Goal: Task Accomplishment & Management: Complete application form

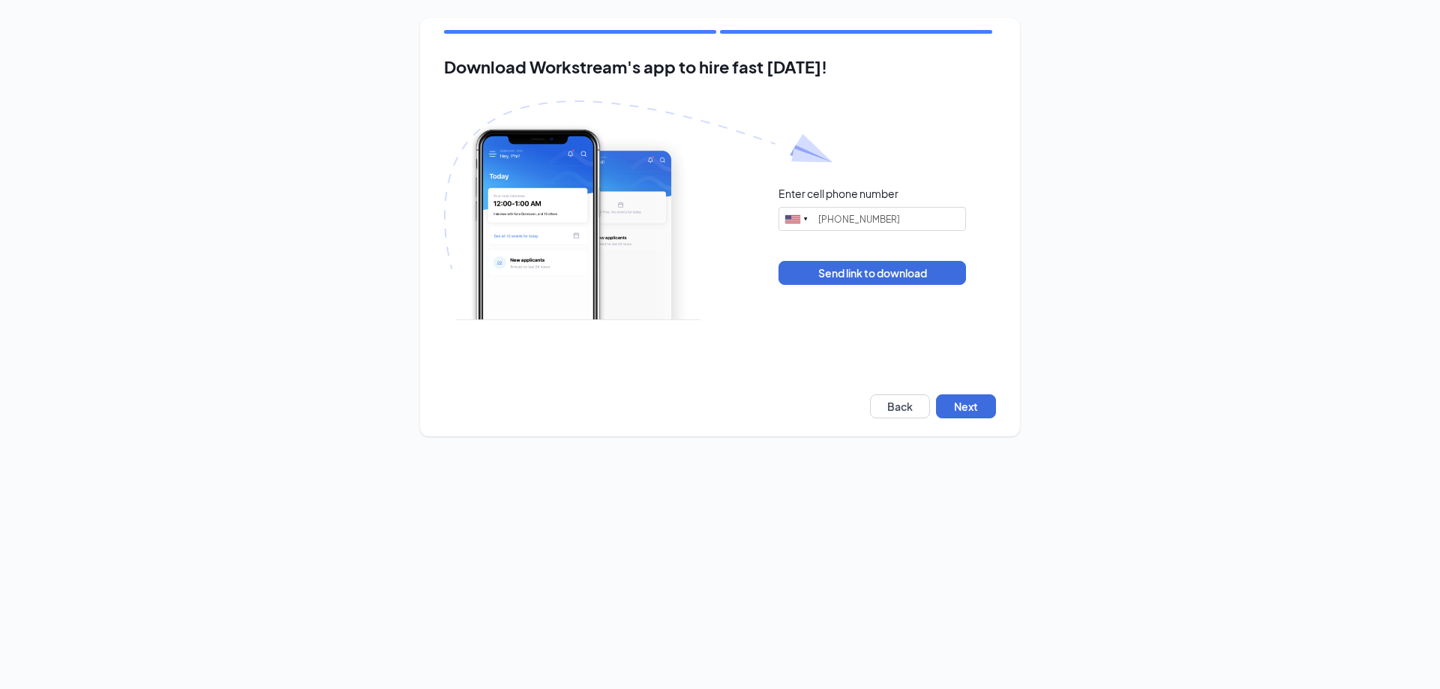
type input "[PHONE_NUMBER]"
click at [958, 415] on button "Next" at bounding box center [966, 406] width 60 height 24
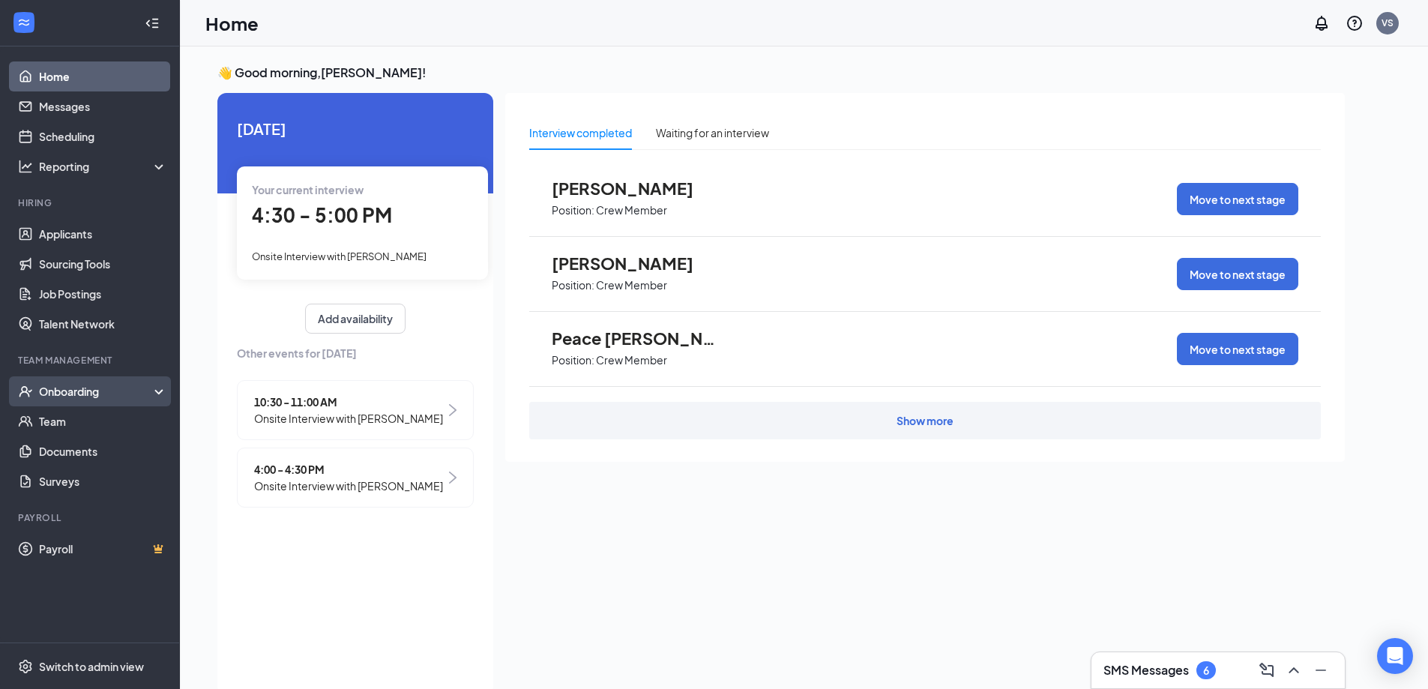
click at [86, 396] on div "Onboarding" at bounding box center [96, 391] width 115 height 15
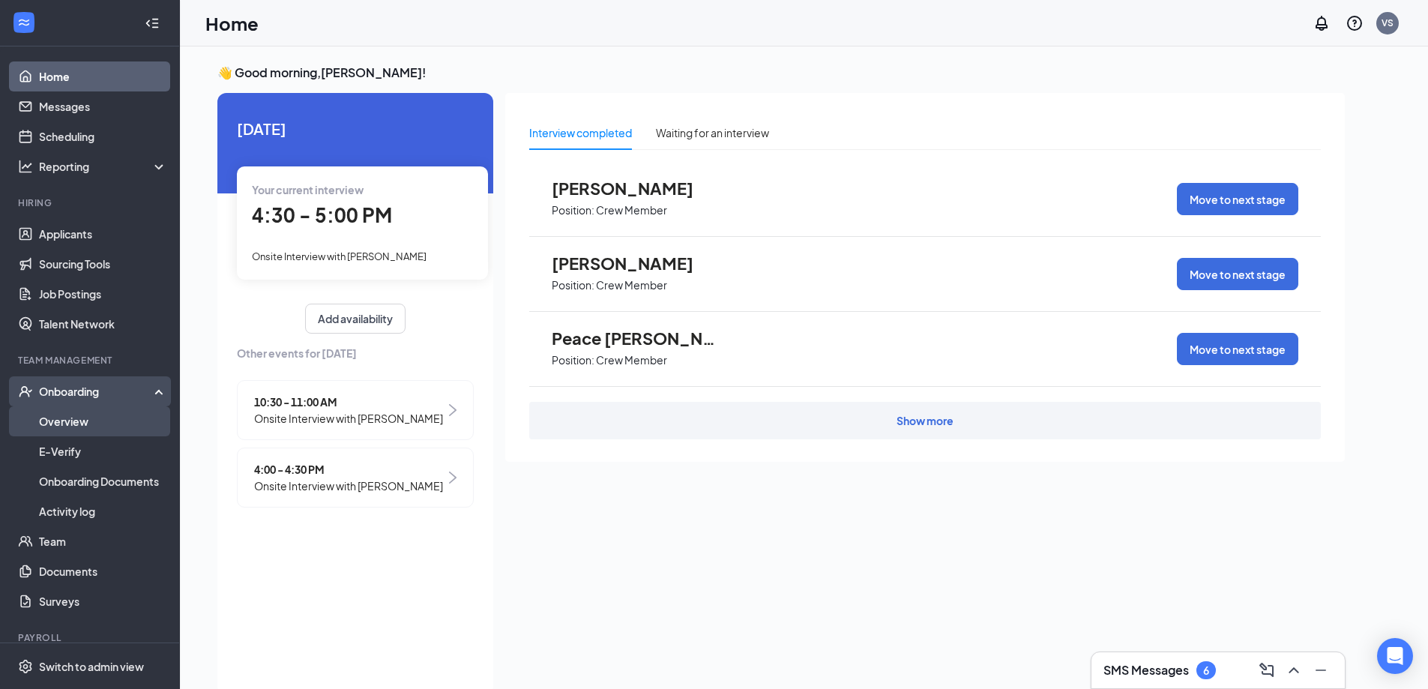
click at [75, 415] on link "Overview" at bounding box center [103, 421] width 128 height 30
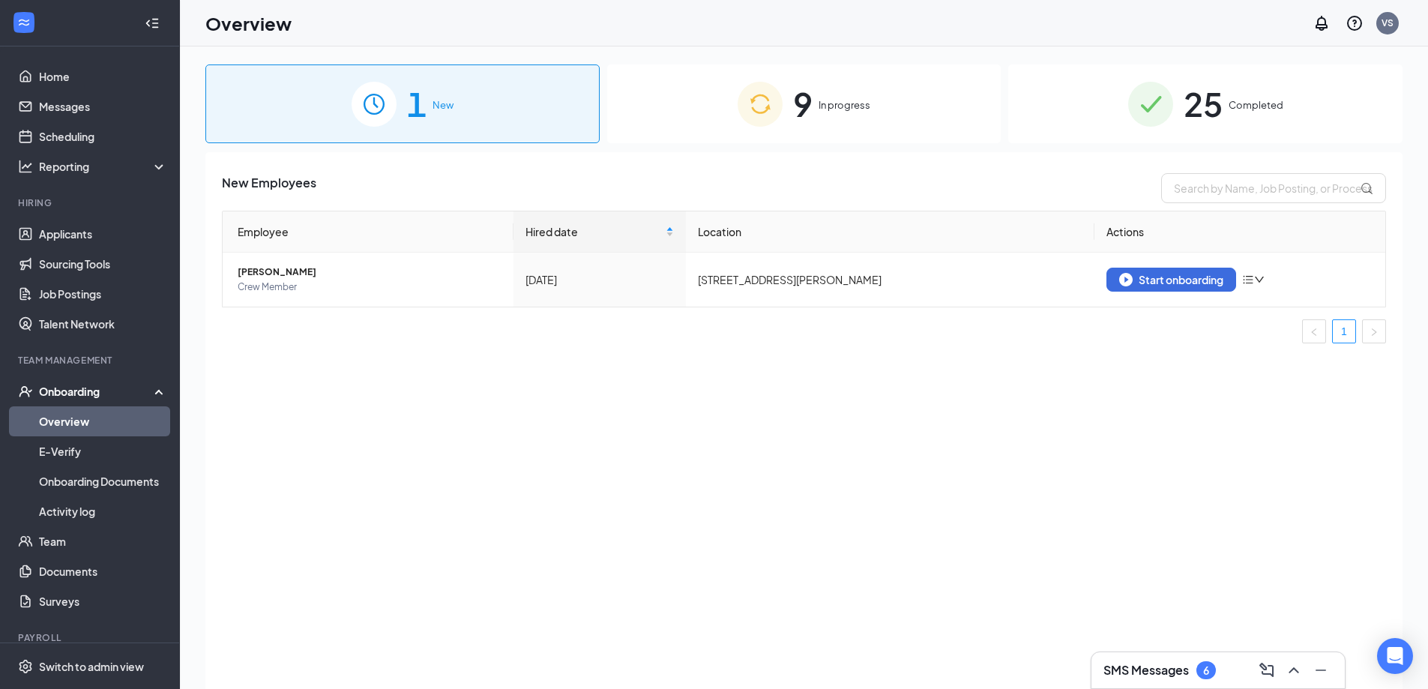
click at [808, 100] on span "9" at bounding box center [802, 104] width 19 height 52
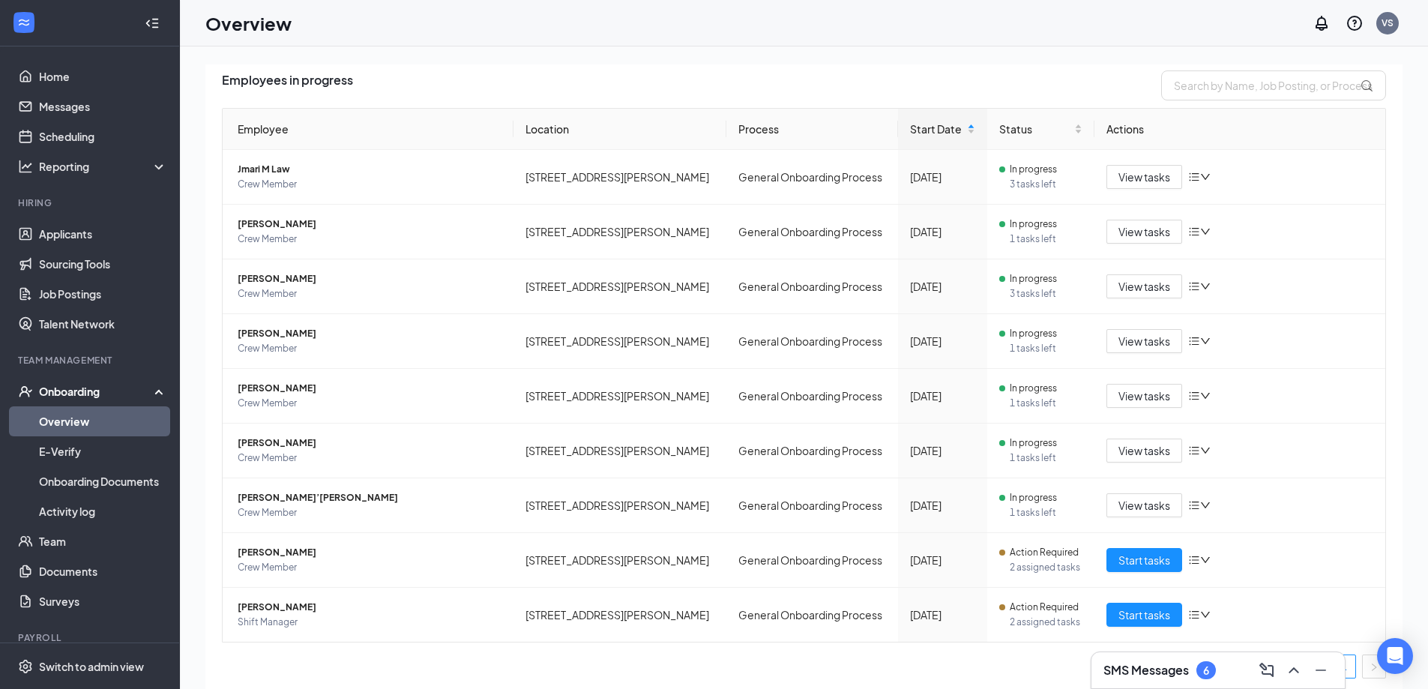
scroll to position [108, 0]
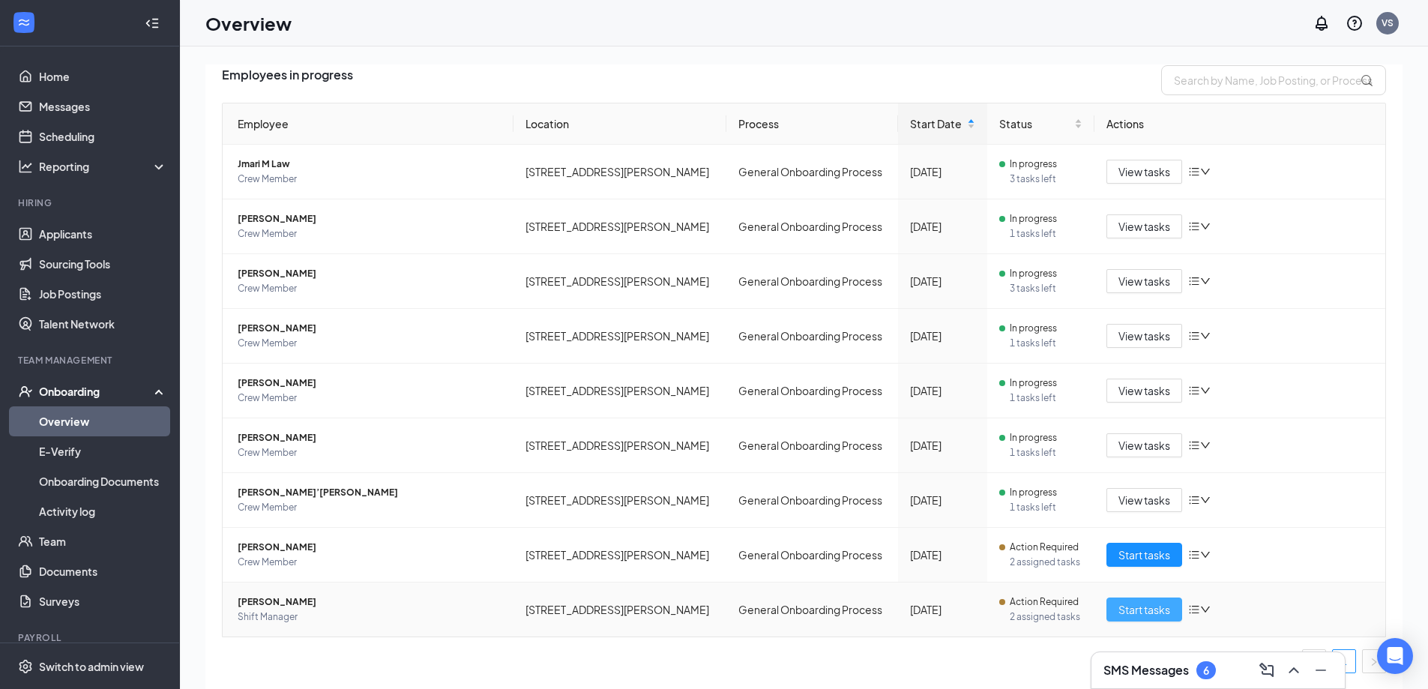
click at [1149, 604] on span "Start tasks" at bounding box center [1145, 609] width 52 height 16
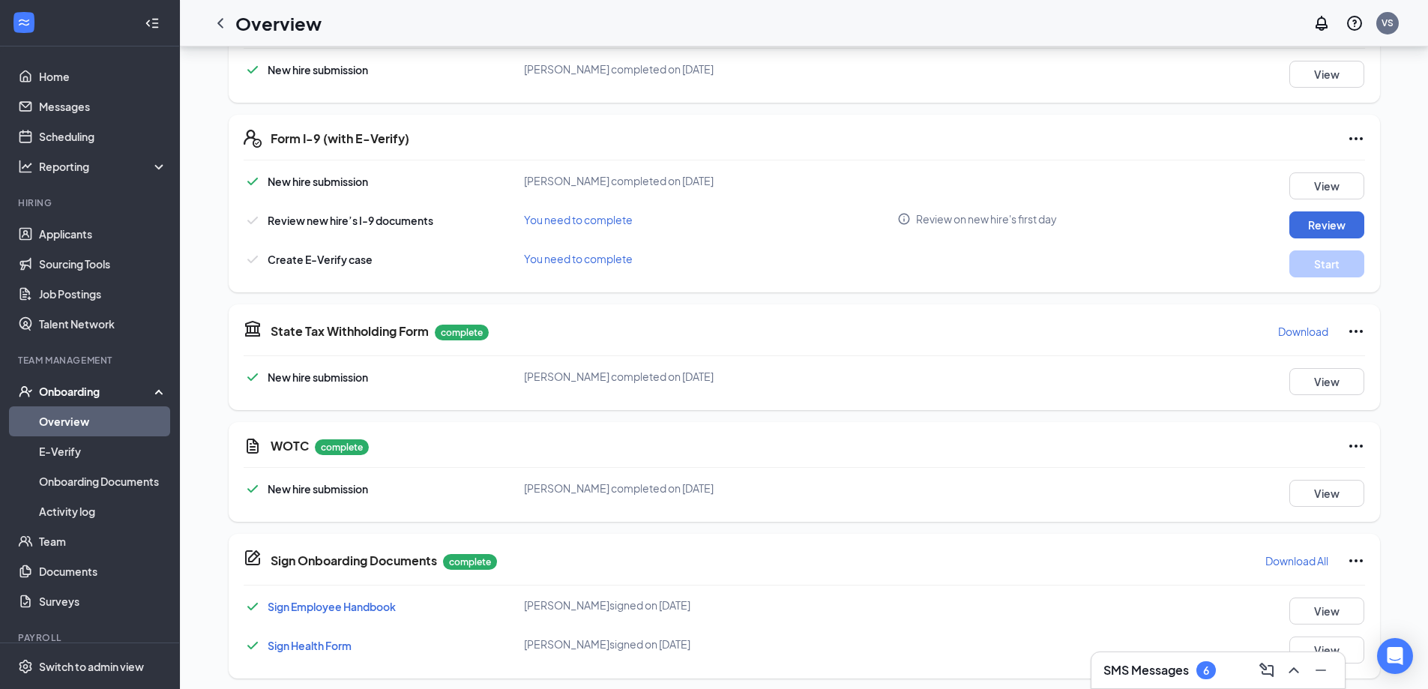
scroll to position [402, 0]
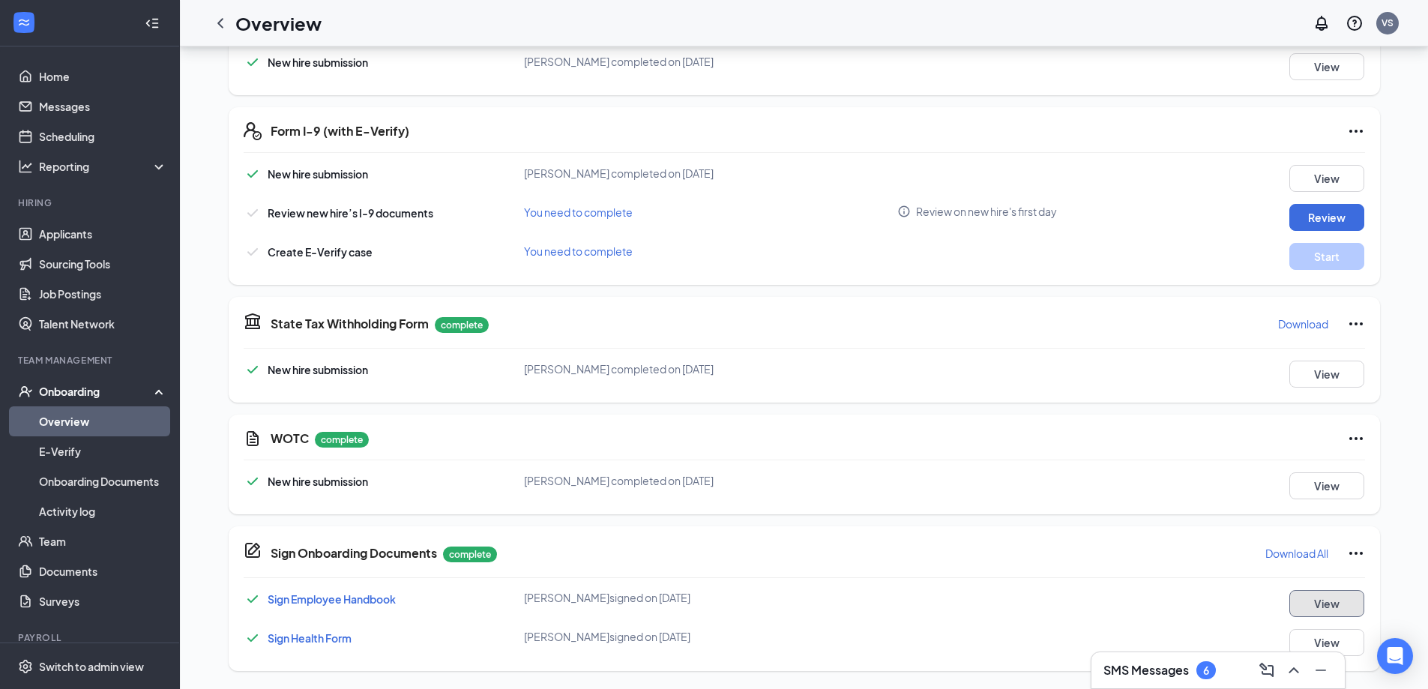
click at [1320, 601] on button "View" at bounding box center [1327, 603] width 75 height 27
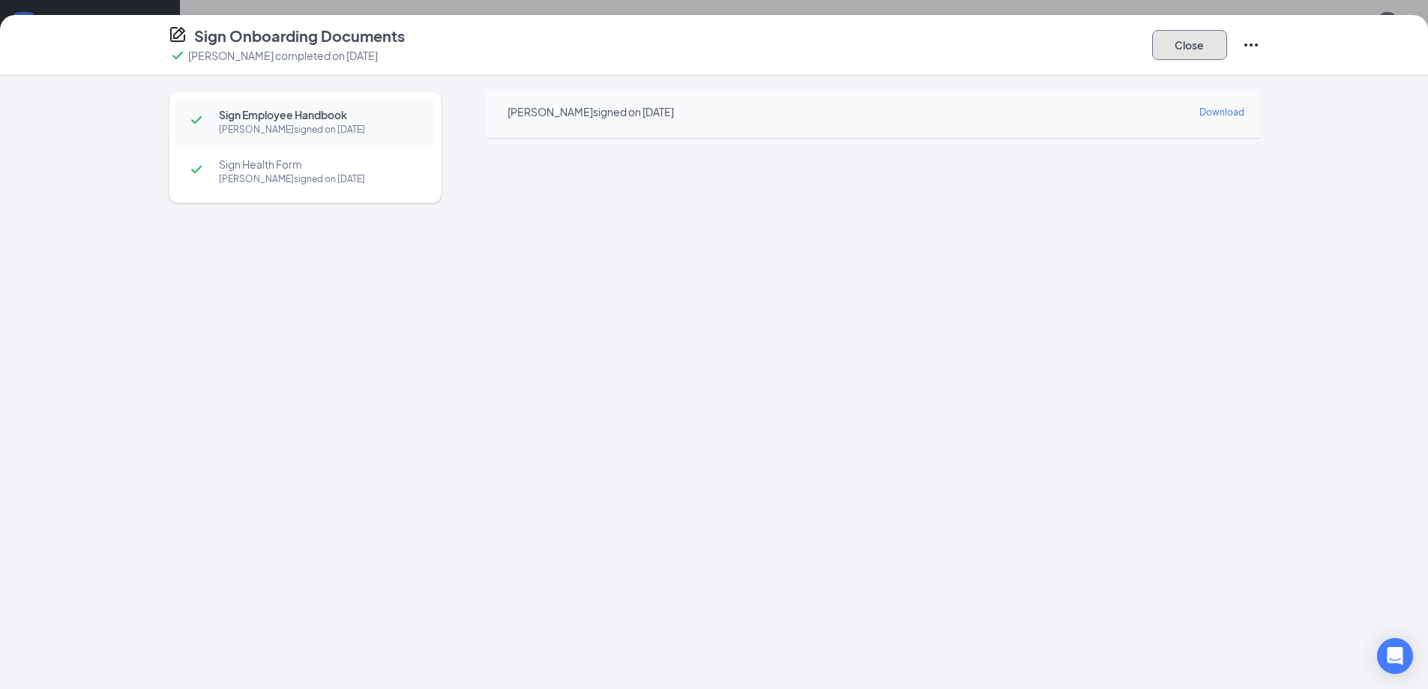
click at [1192, 45] on button "Close" at bounding box center [1190, 45] width 75 height 30
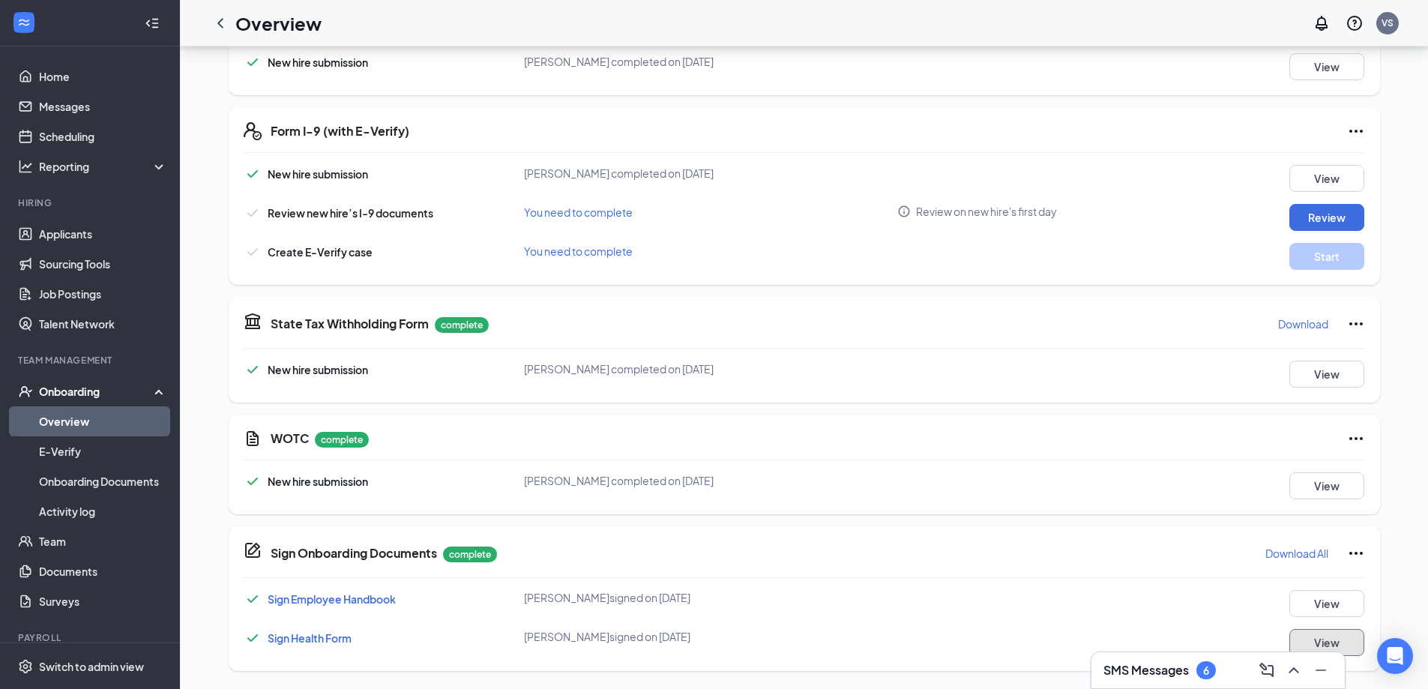
click at [1344, 640] on button "View" at bounding box center [1327, 642] width 75 height 27
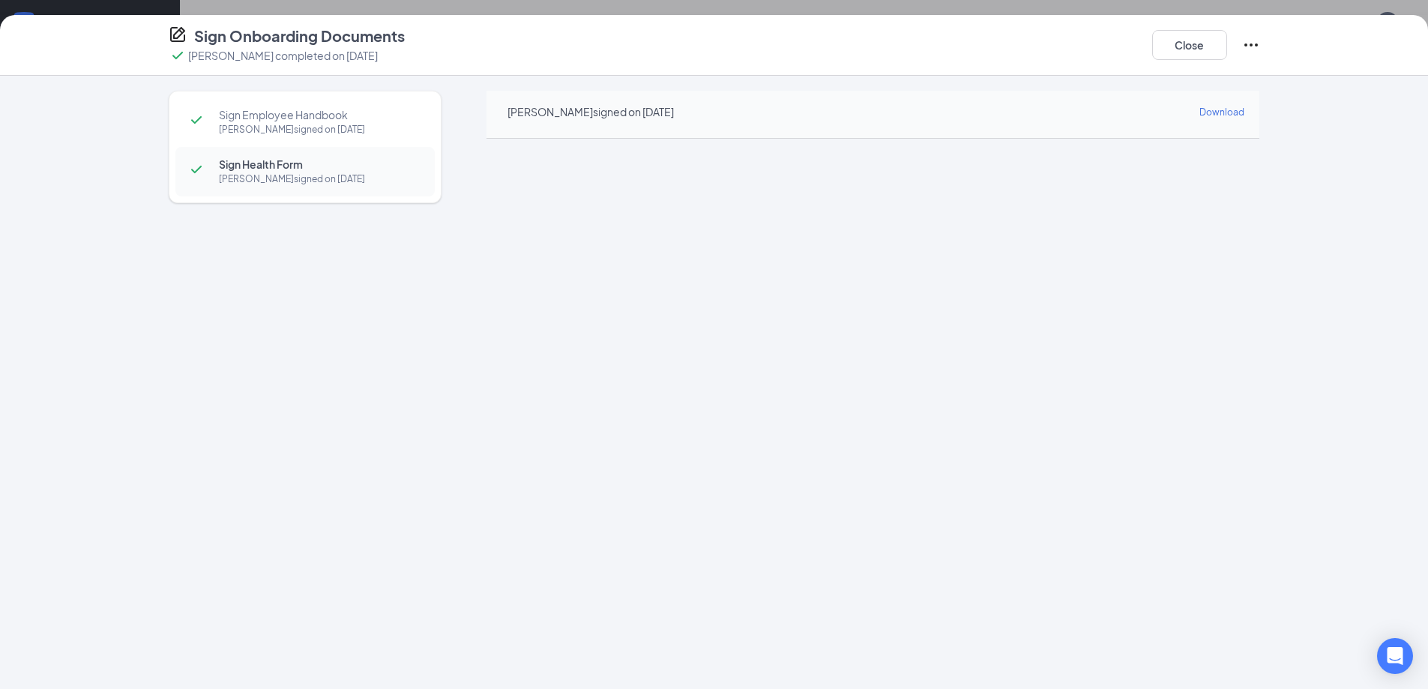
click at [1247, 43] on icon "Ellipses" at bounding box center [1252, 45] width 18 height 18
click at [1201, 40] on button "Close" at bounding box center [1190, 45] width 75 height 30
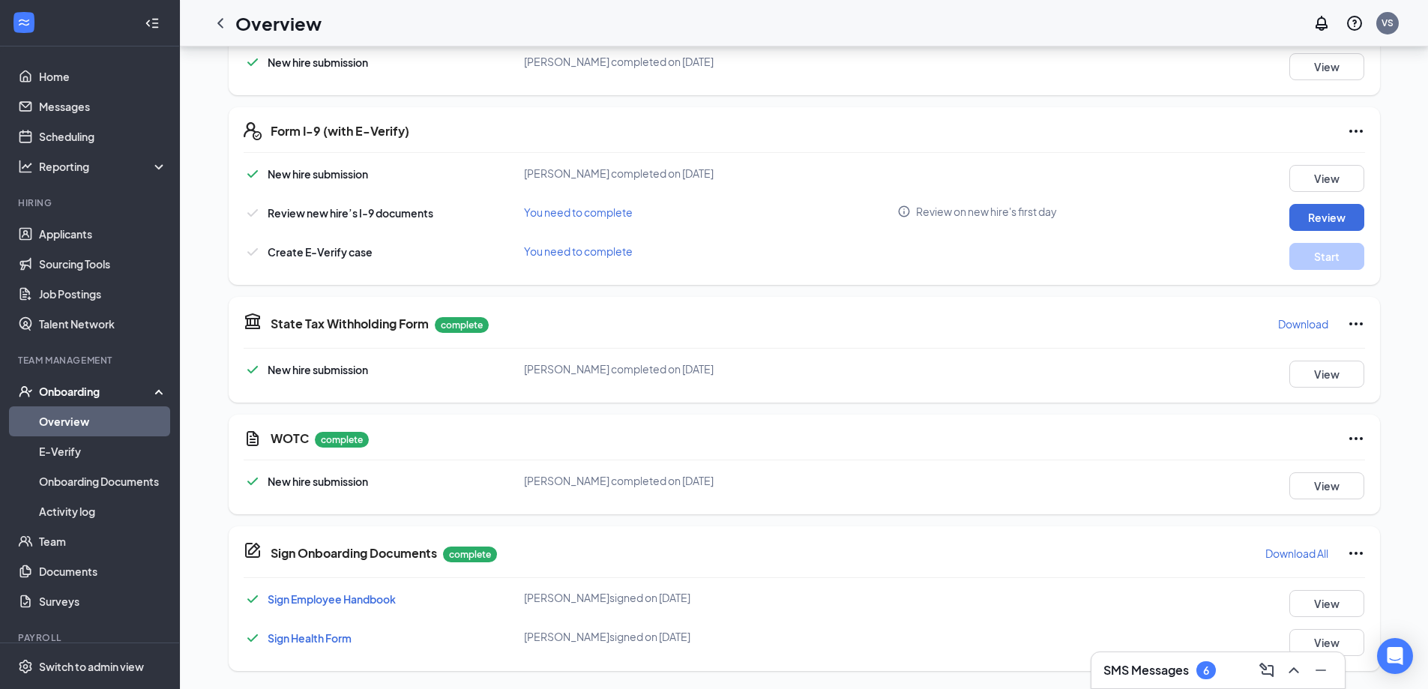
click at [1202, 670] on div "6" at bounding box center [1206, 670] width 19 height 18
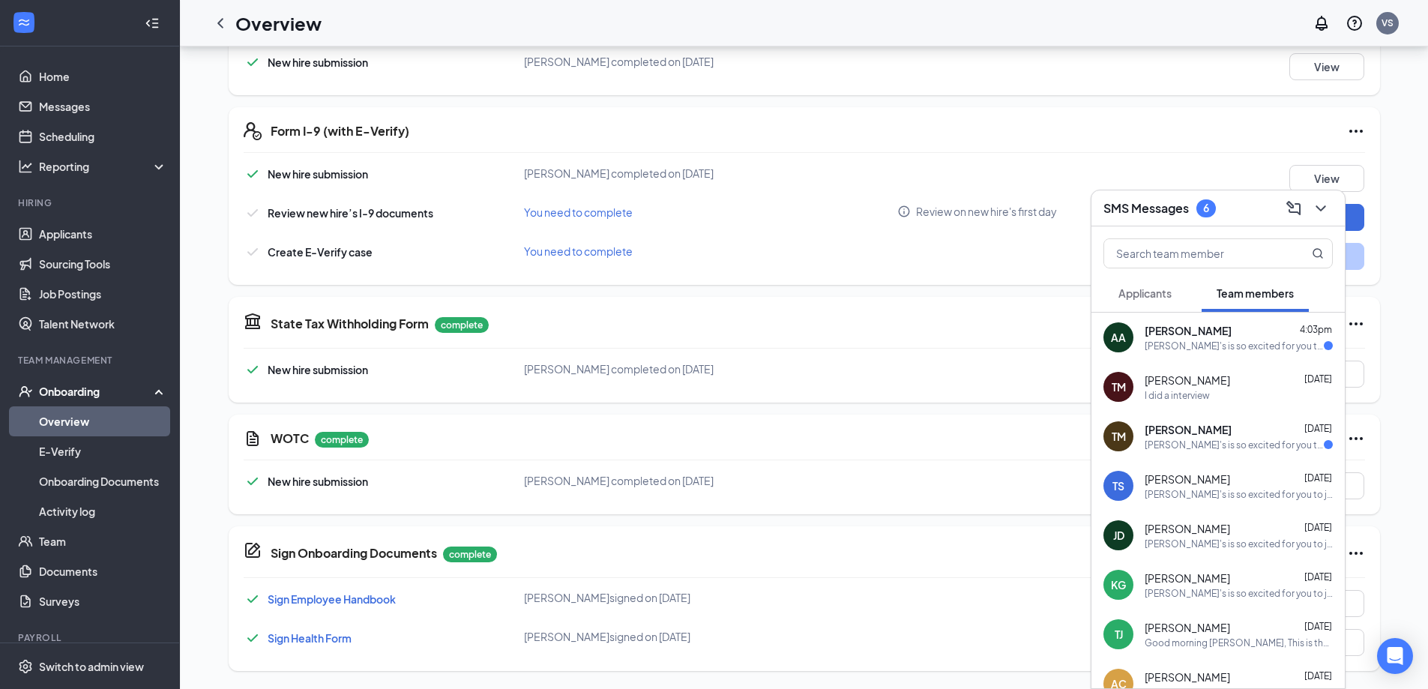
click at [1207, 345] on div "[PERSON_NAME]'s is so excited for you to join our team! Do you know anyone else…" at bounding box center [1234, 346] width 179 height 13
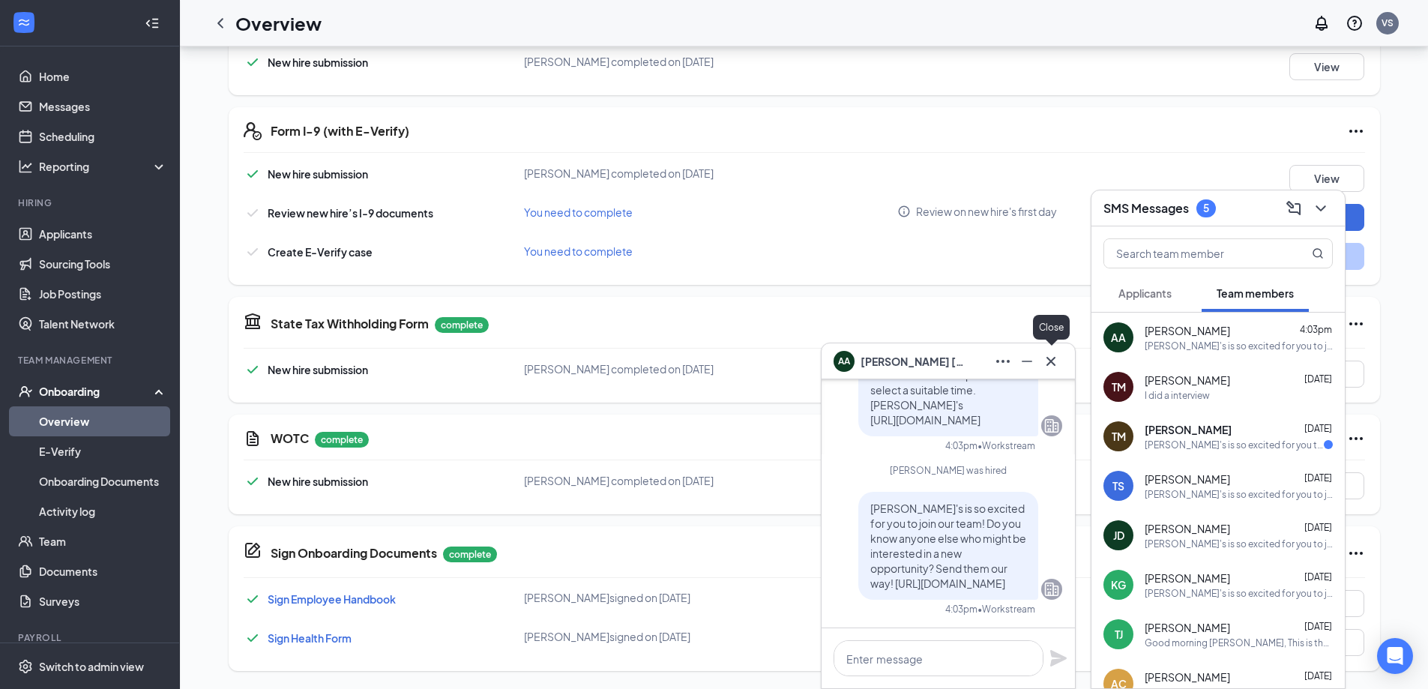
click at [1047, 364] on icon "Cross" at bounding box center [1051, 361] width 18 height 18
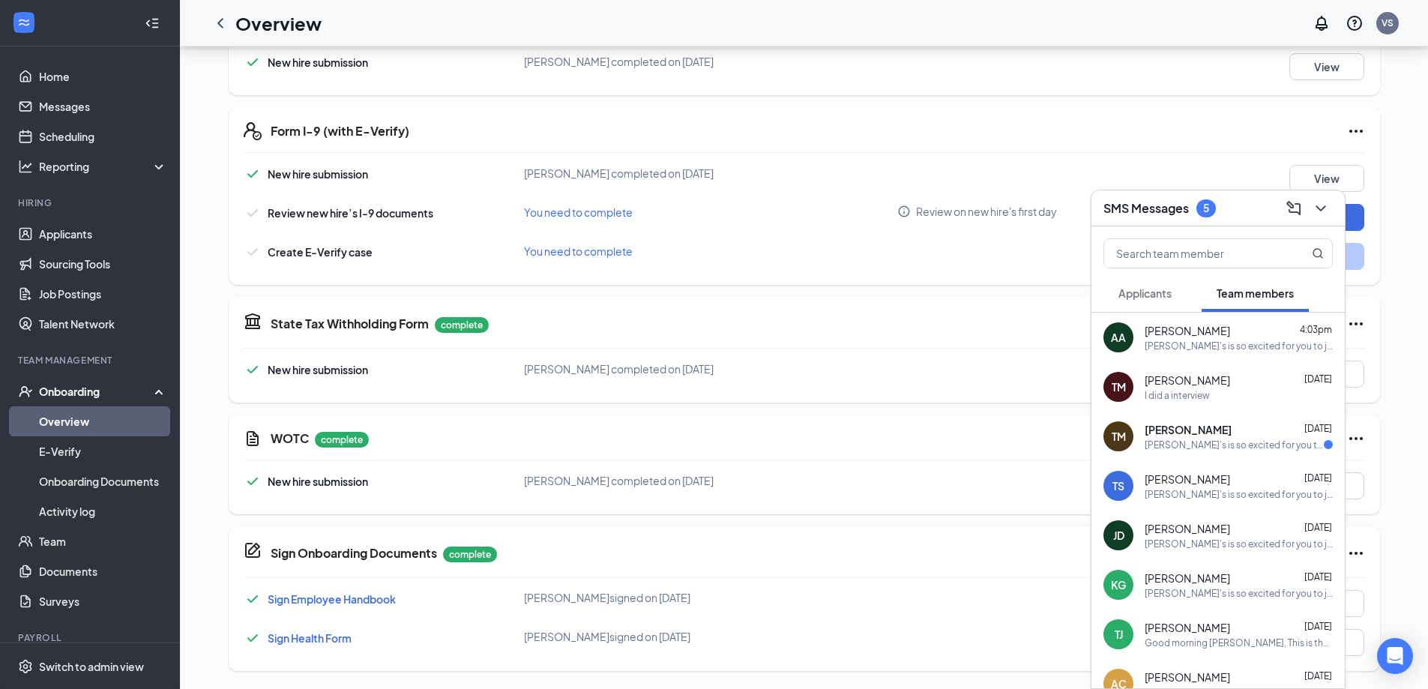
click at [1231, 439] on div "Wendy's is so excited for you to join our team! Do you know anyone else who mig…" at bounding box center [1234, 445] width 179 height 13
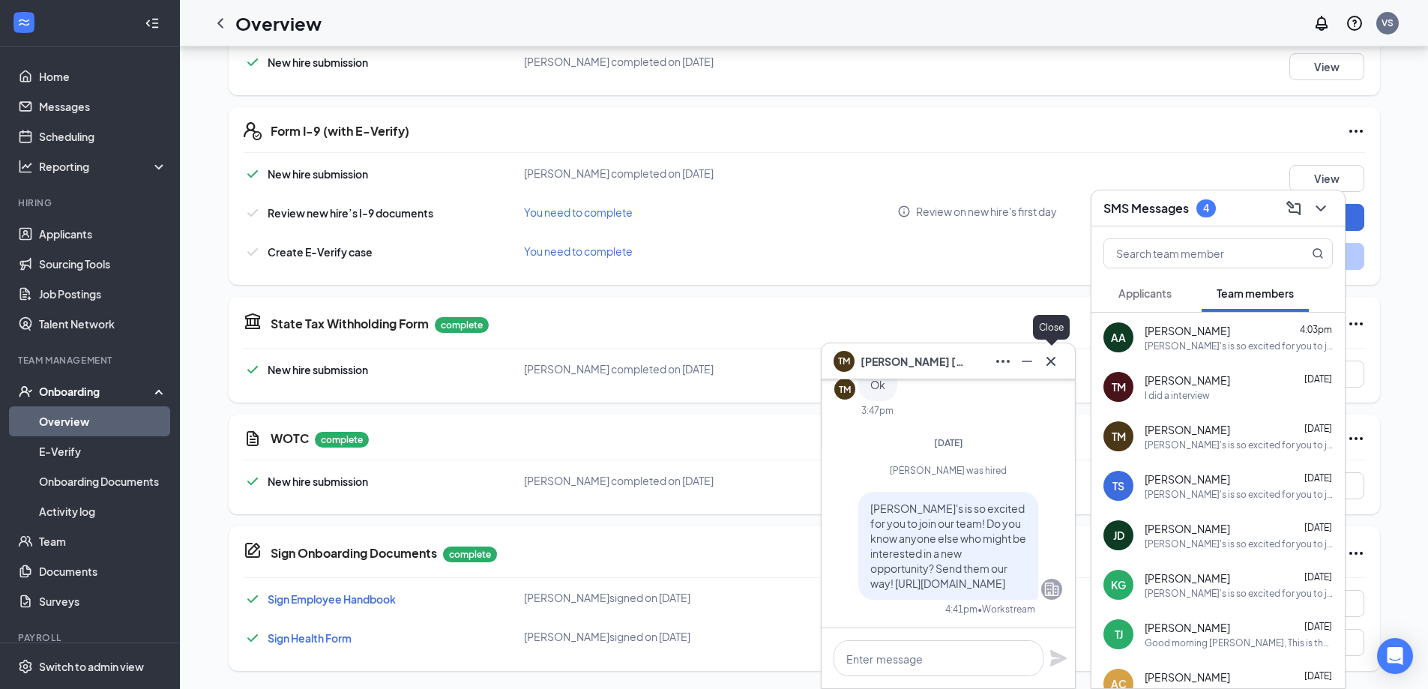
click at [1054, 364] on icon "Cross" at bounding box center [1051, 360] width 9 height 9
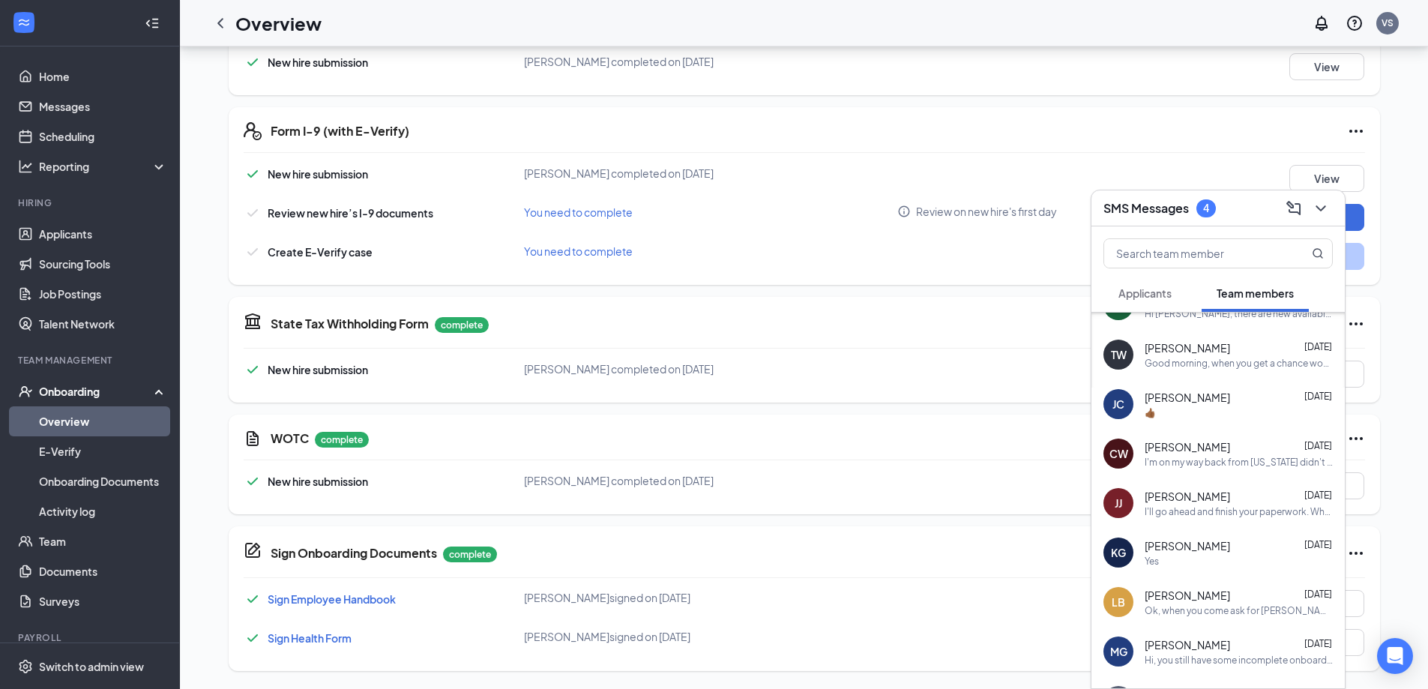
scroll to position [469, 0]
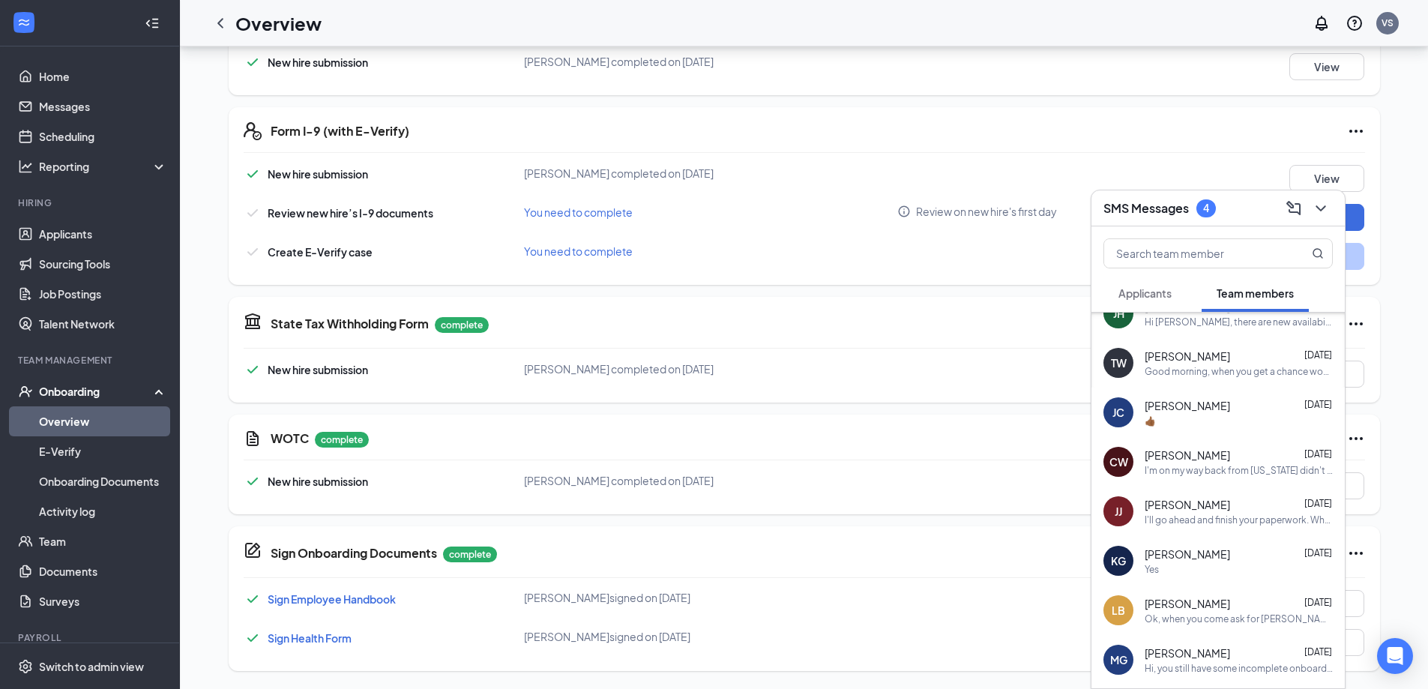
drag, startPoint x: 1348, startPoint y: 576, endPoint x: 1342, endPoint y: 545, distance: 31.5
click at [1343, 547] on div "SMS Messages 4 Applicants Team members AA Antwan Anthony 4:03pm Wendy's is so e…" at bounding box center [804, 167] width 1249 height 1045
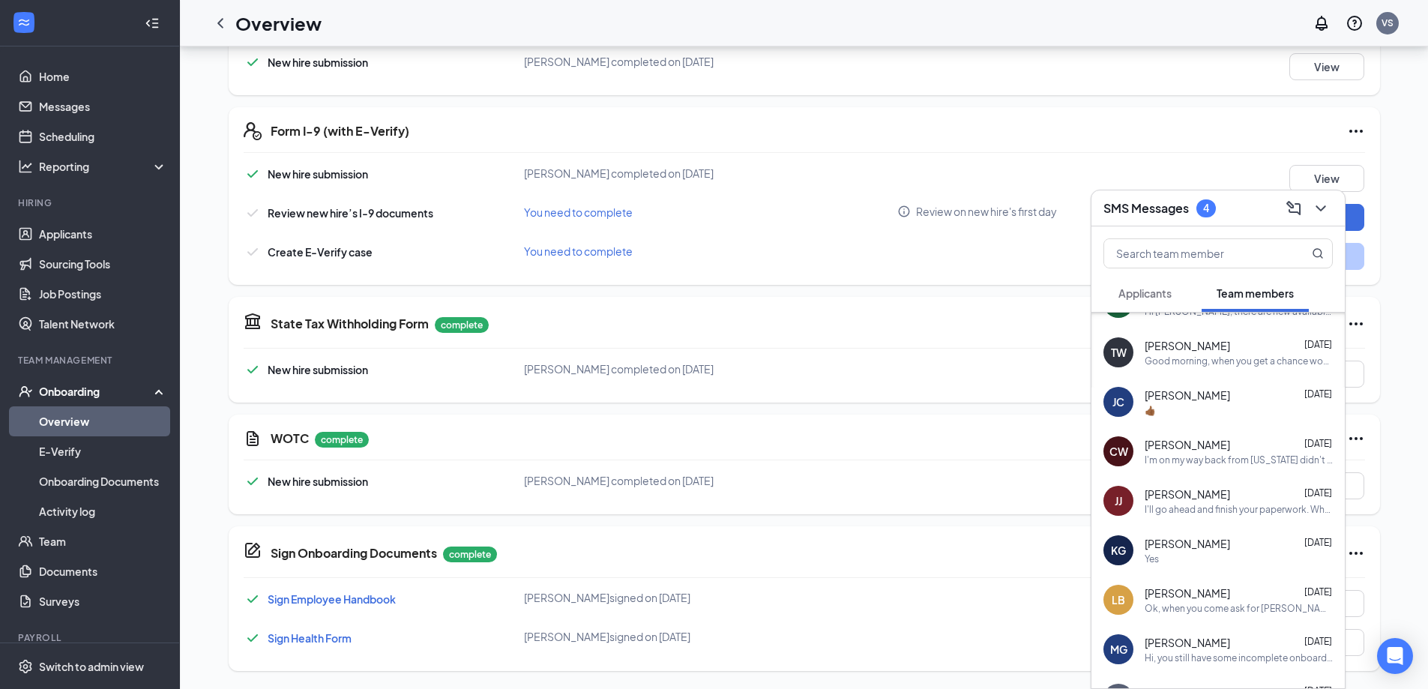
scroll to position [565, 0]
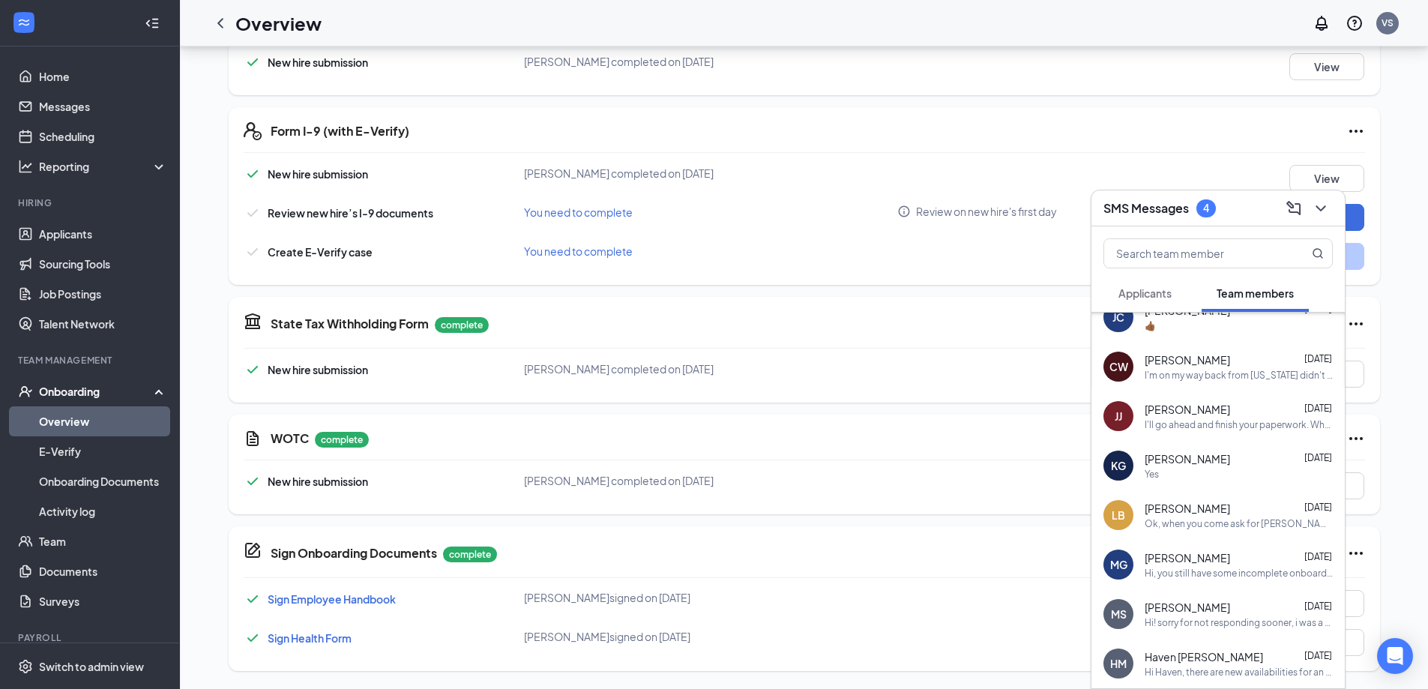
click at [1068, 102] on div "Basic Information complete New hire submission Antwan Anthony completed on Sep …" at bounding box center [805, 267] width 1152 height 808
click at [1156, 83] on div "W-4 Form complete Download New hire submission Antwan Anthony completed on Sep …" at bounding box center [805, 43] width 1152 height 106
click at [1243, 180] on div "View" at bounding box center [1295, 178] width 140 height 27
click at [1324, 207] on icon "ChevronDown" at bounding box center [1321, 208] width 10 height 6
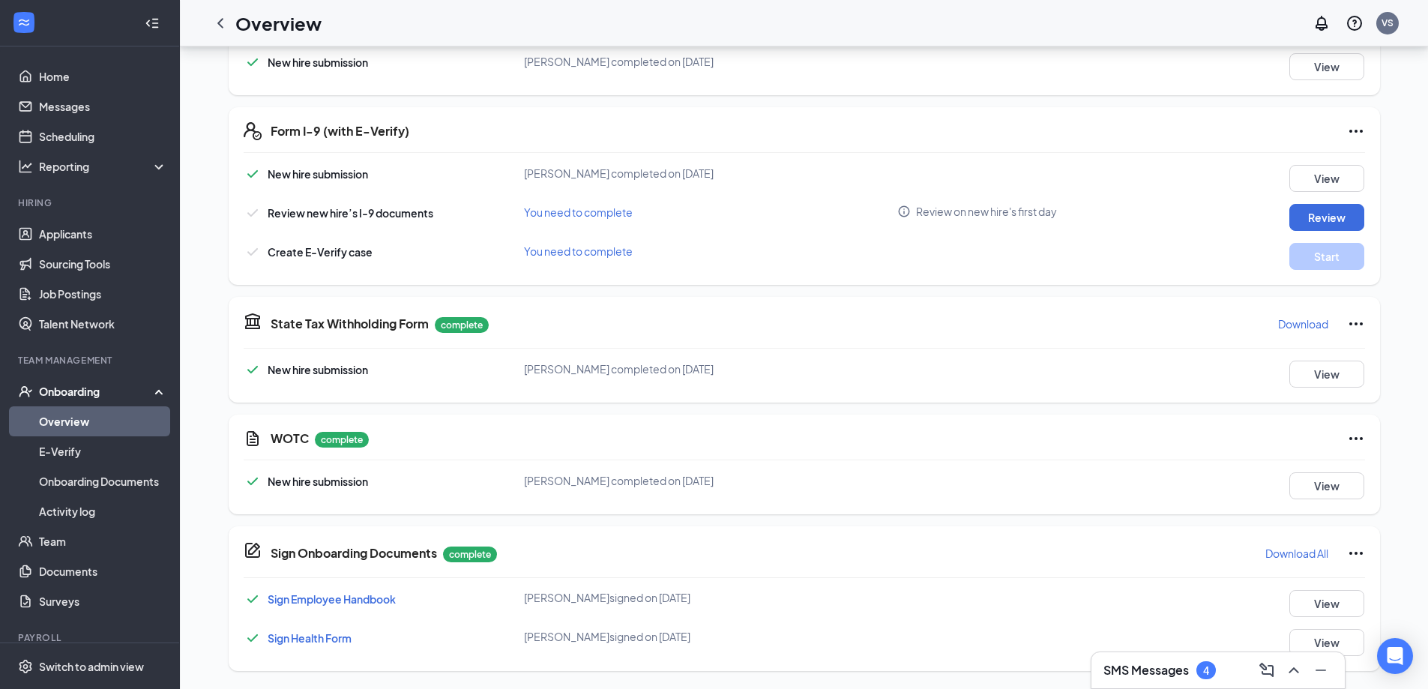
scroll to position [0, 0]
click at [1334, 218] on div "Minimize" at bounding box center [1321, 203] width 49 height 31
click at [1302, 223] on button "Review" at bounding box center [1327, 217] width 75 height 27
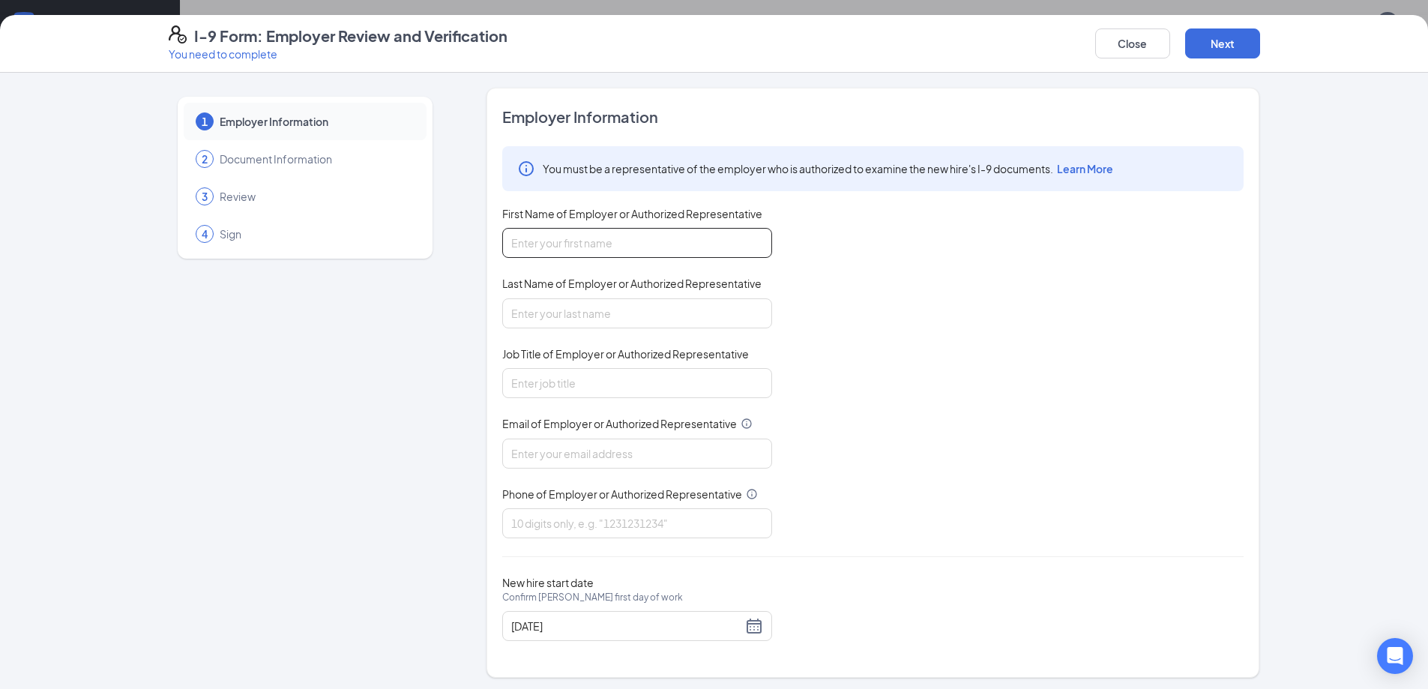
click at [714, 244] on input "First Name of Employer or Authorized Representative" at bounding box center [637, 243] width 270 height 30
type input "Vanessa"
type input "Stephens"
type input "wendys83@calhounmc.com"
click at [604, 376] on input "Job Title of Employer or Authorized Representative" at bounding box center [637, 383] width 270 height 30
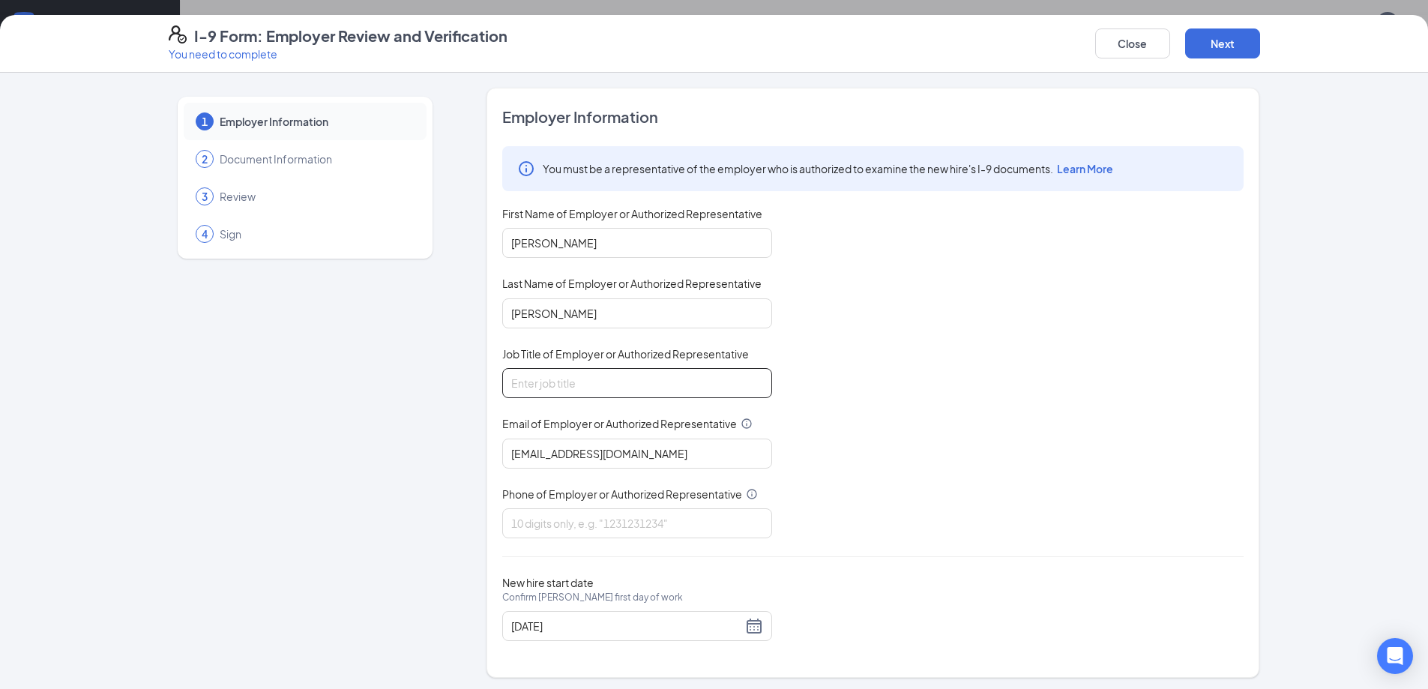
type input "General Manger"
click at [598, 529] on input "Phone of Employer or Authorized Representative" at bounding box center [637, 523] width 270 height 30
type input "9123483069"
click at [1243, 41] on button "Next" at bounding box center [1223, 43] width 75 height 30
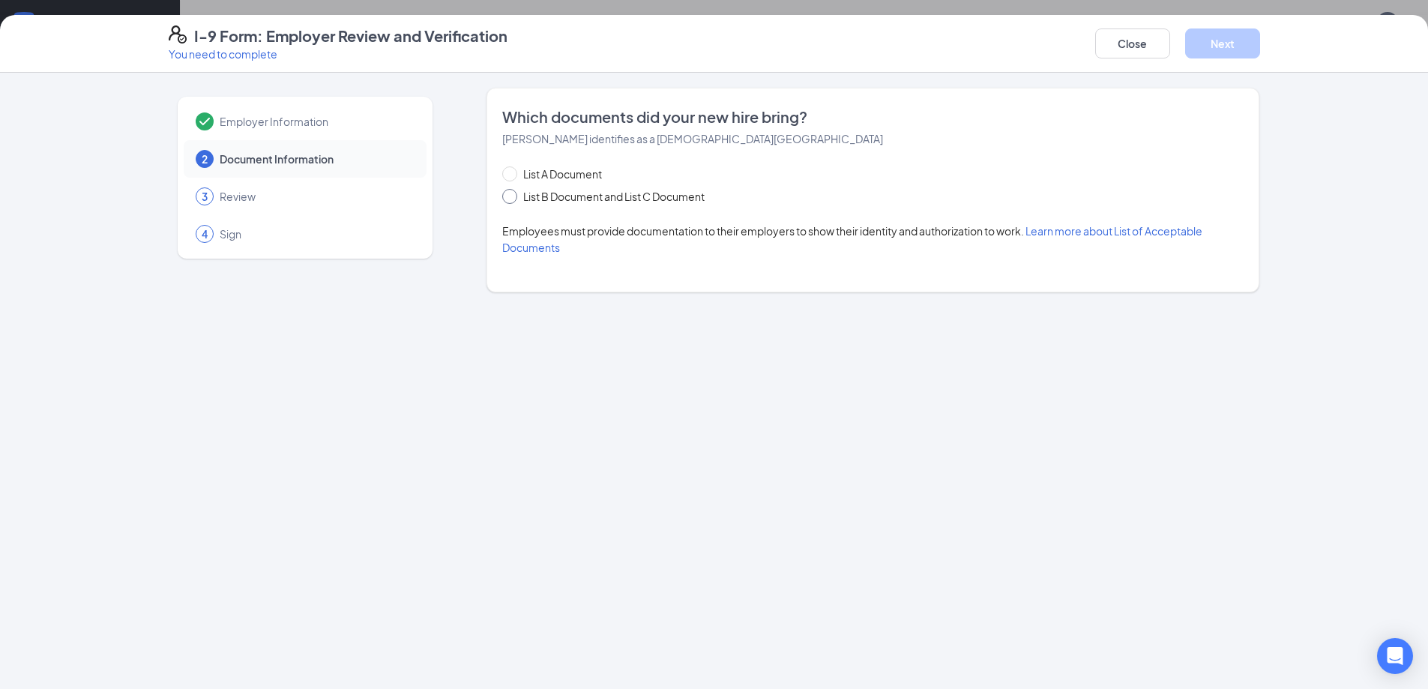
click at [516, 194] on span at bounding box center [509, 196] width 15 height 15
click at [513, 194] on input "List B Document and List C Document" at bounding box center [507, 194] width 10 height 10
radio input "true"
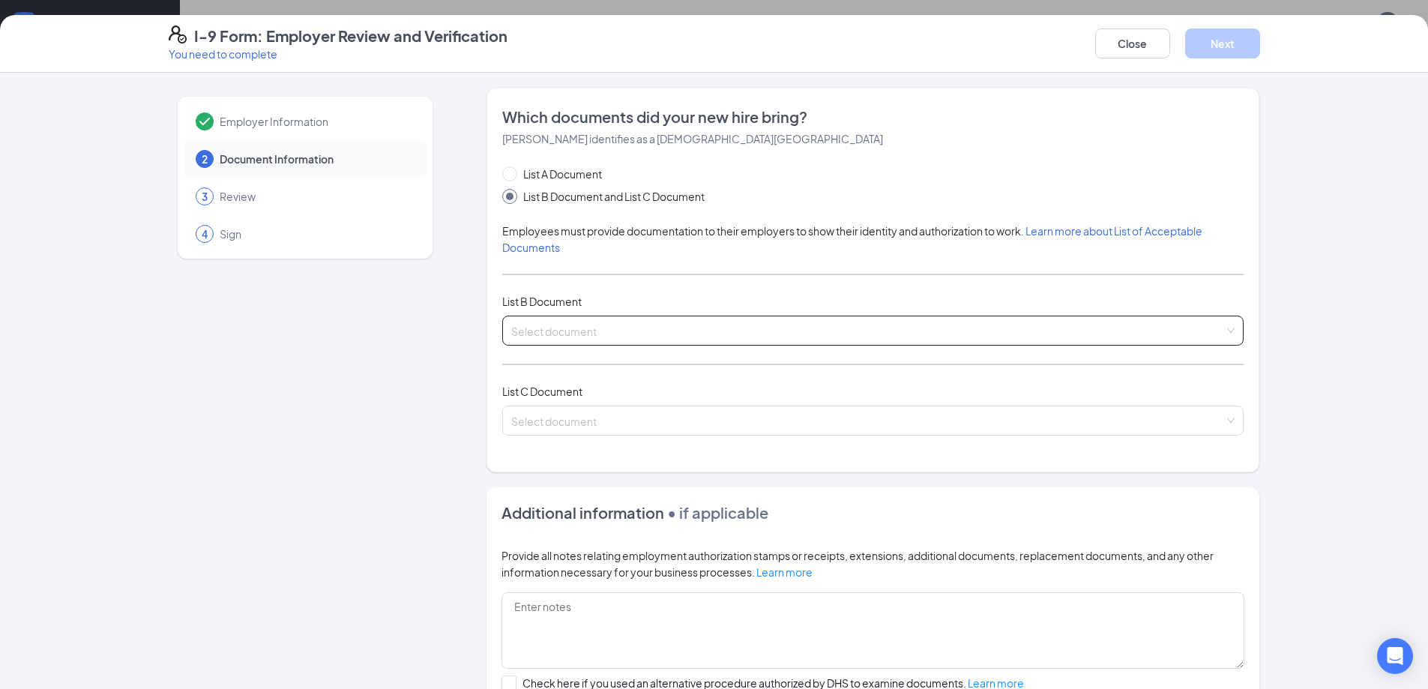
click at [554, 328] on input "search" at bounding box center [867, 327] width 713 height 22
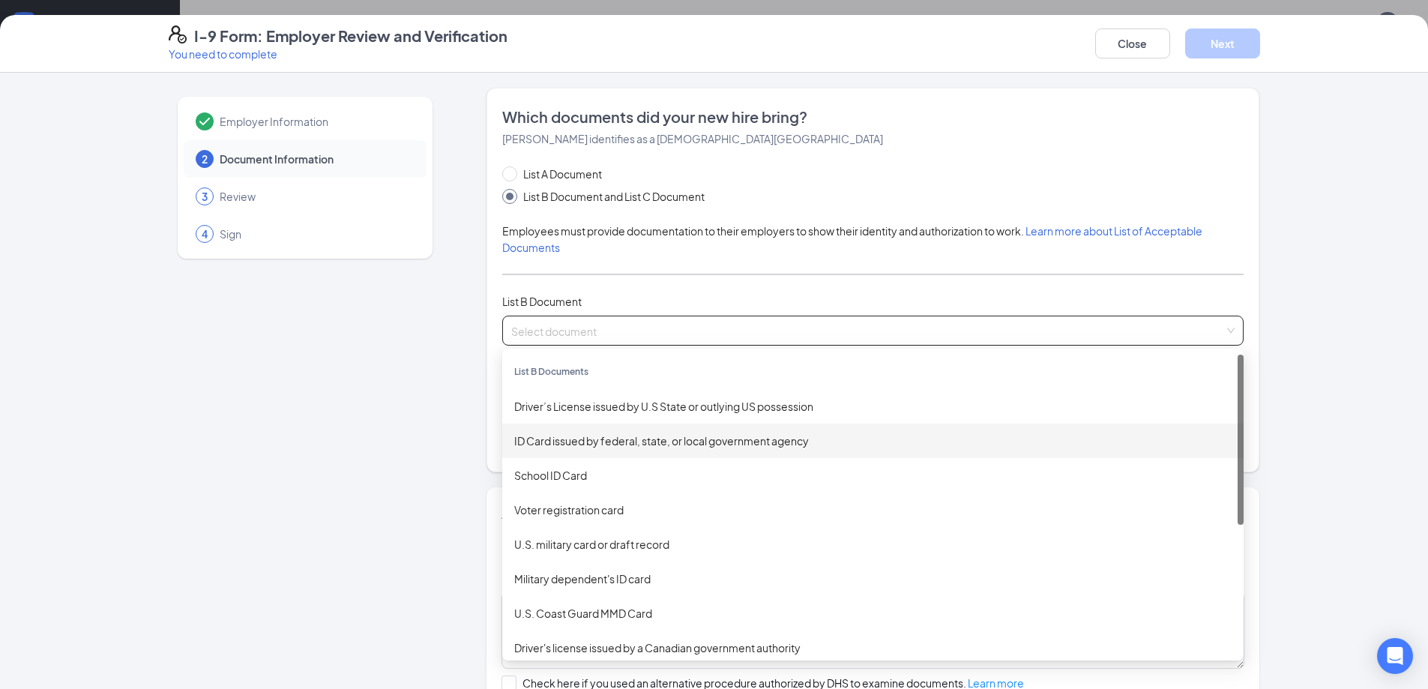
click at [535, 443] on div "ID Card issued by federal, state, or local government agency" at bounding box center [873, 441] width 718 height 16
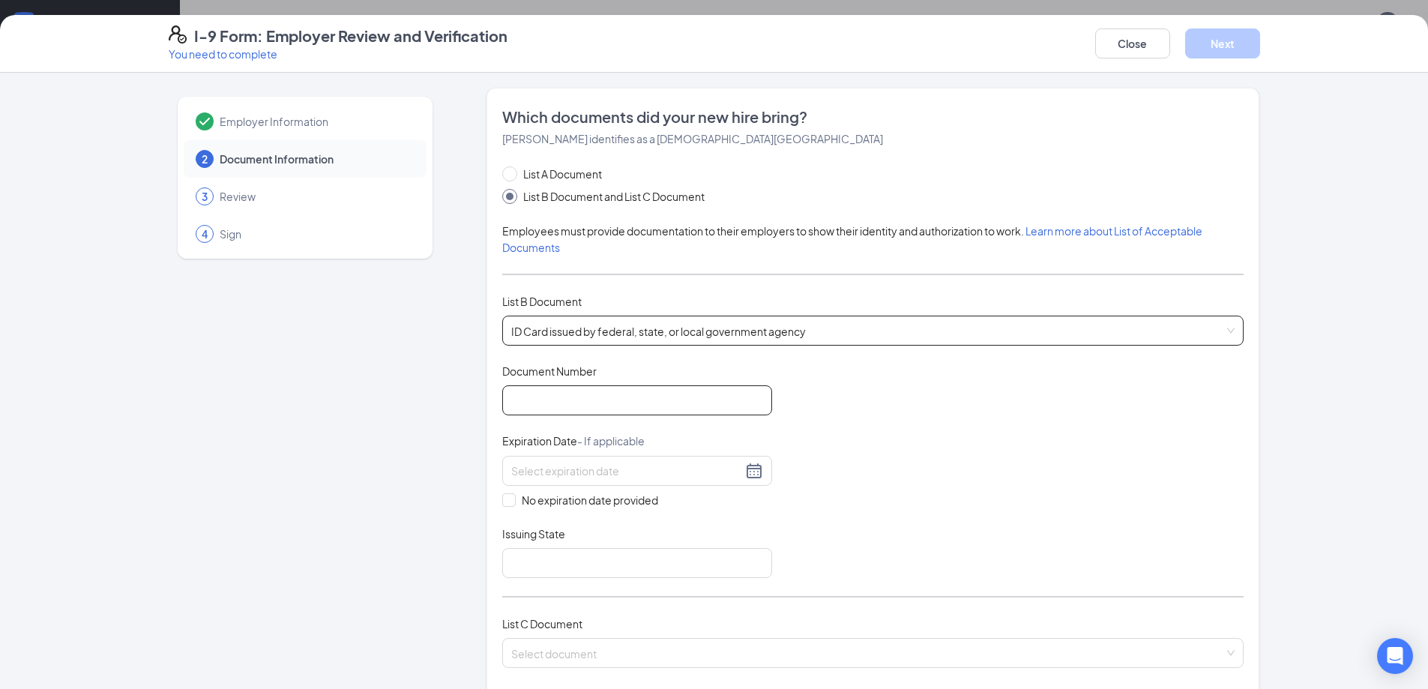
click at [580, 410] on input "Document Number" at bounding box center [637, 400] width 270 height 30
type input "070540513"
click at [624, 472] on input at bounding box center [626, 471] width 231 height 16
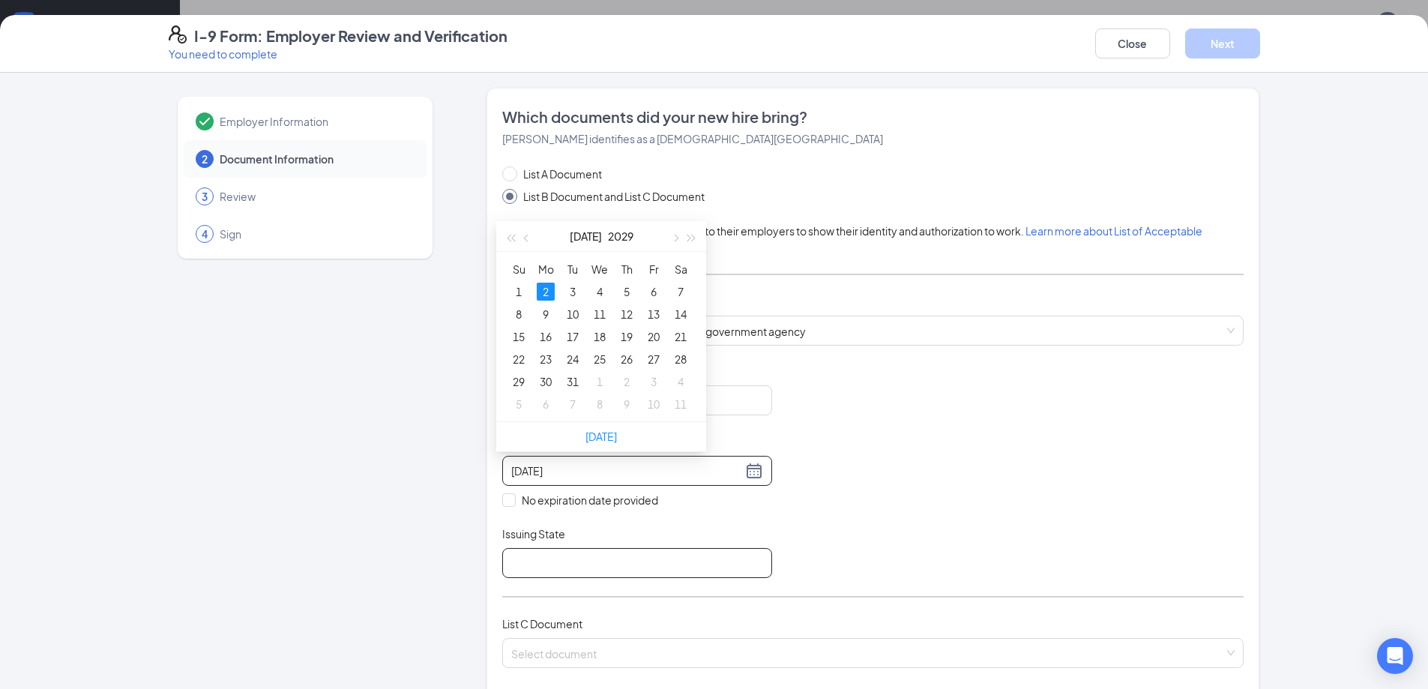
type input "07/02/2029"
click at [577, 558] on input "Issuing State" at bounding box center [637, 563] width 270 height 30
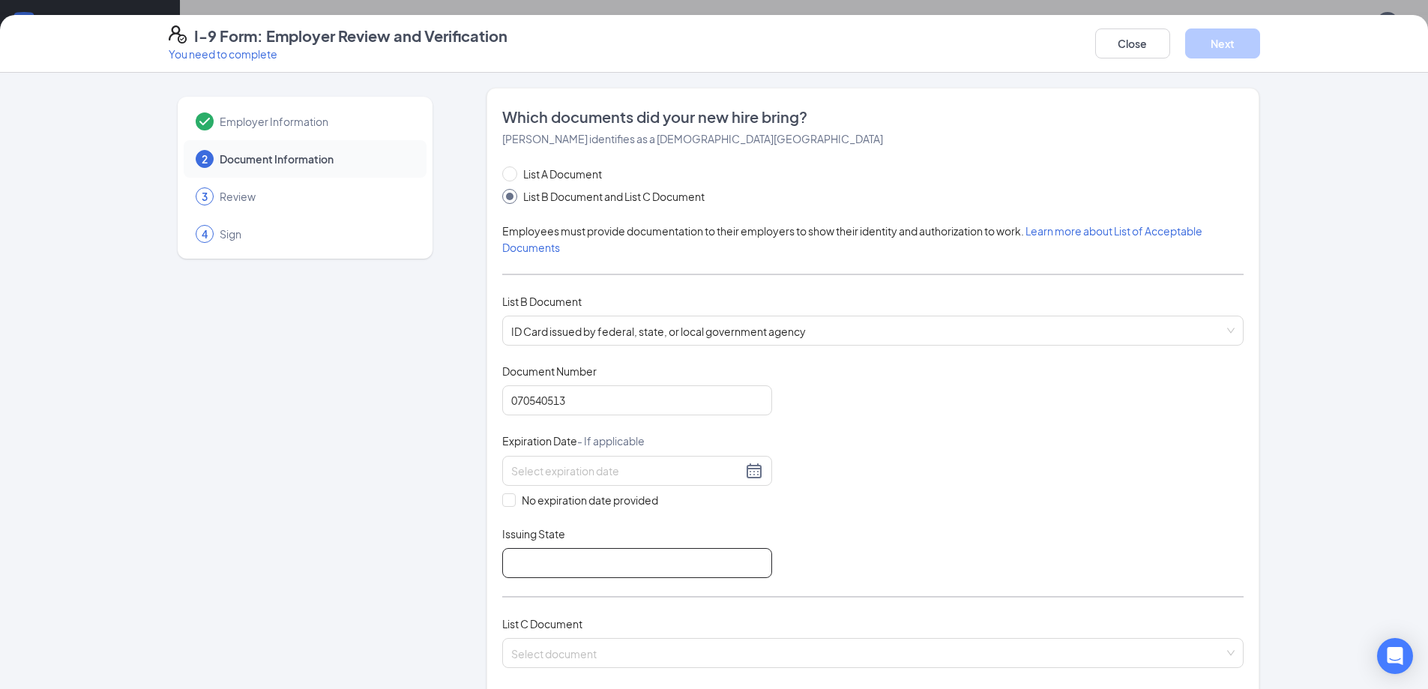
type input "Georgia"
click at [1220, 655] on div "Select document" at bounding box center [873, 653] width 742 height 30
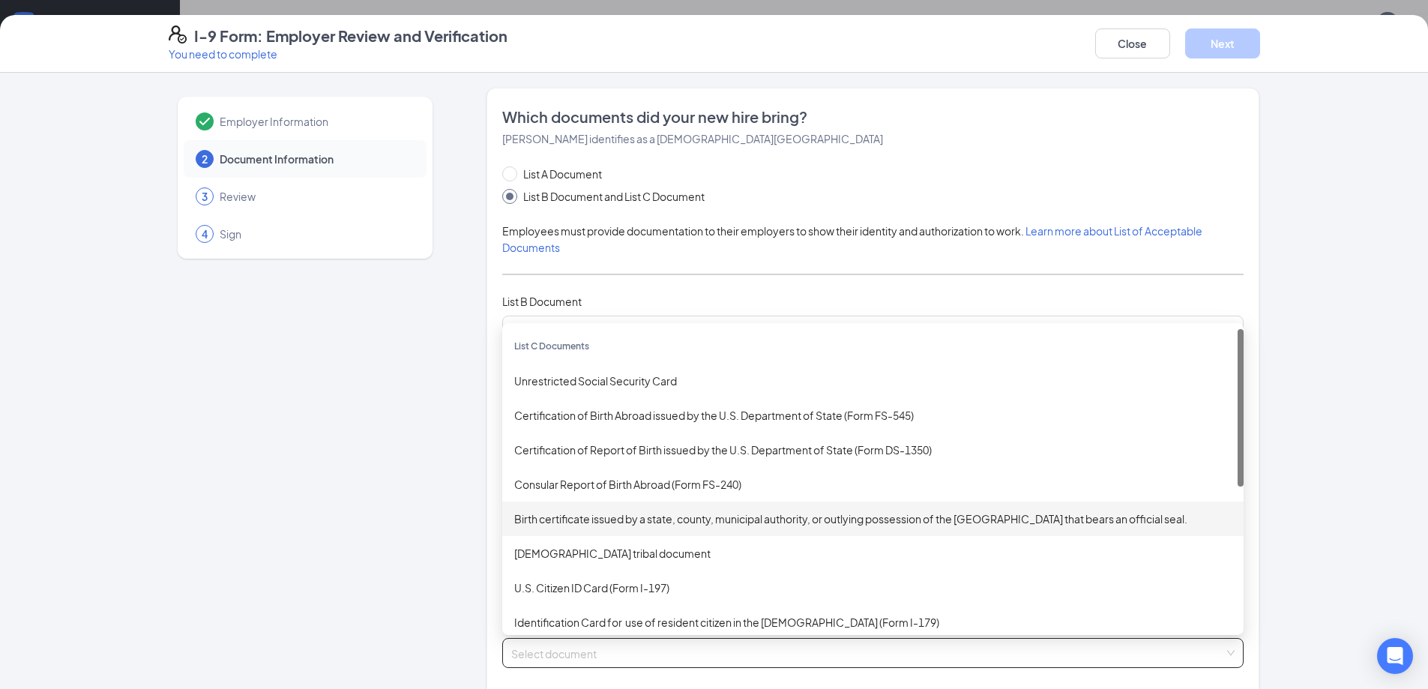
click at [648, 523] on div "Birth certificate issued by a state, county, municipal authority, or outlying p…" at bounding box center [873, 519] width 718 height 16
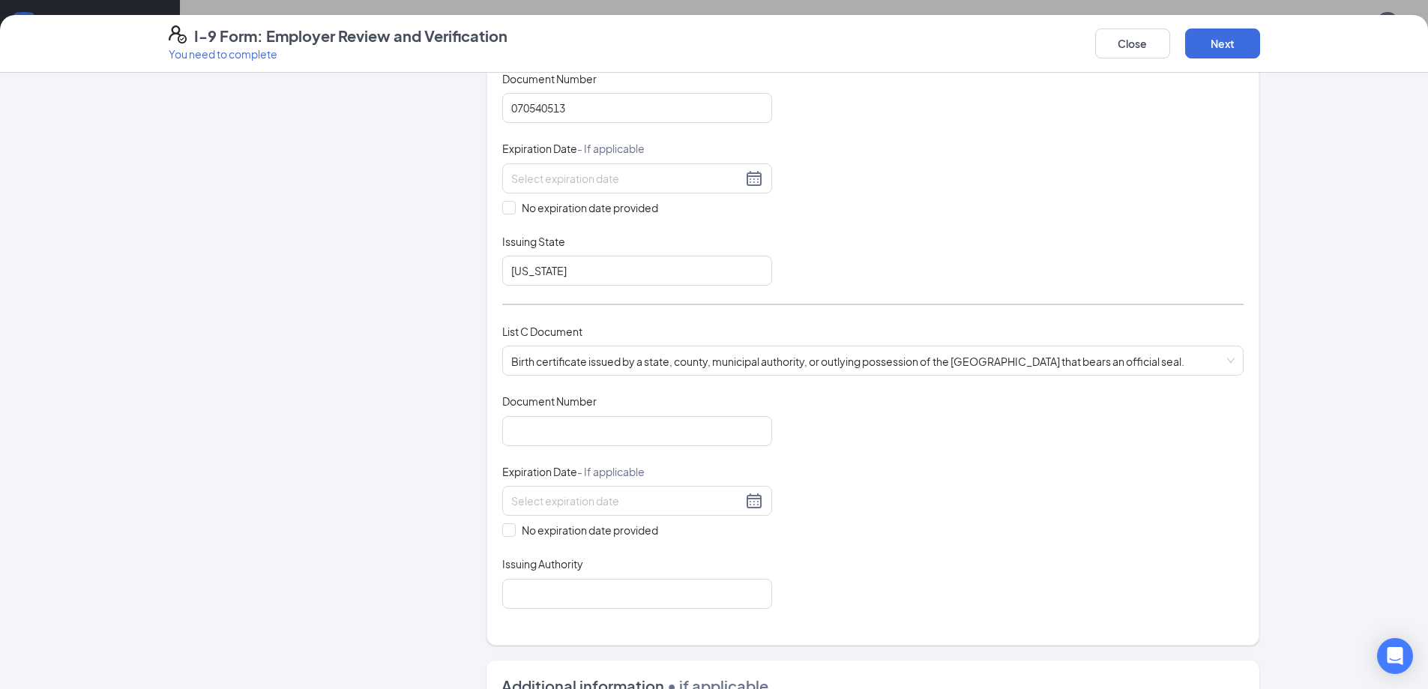
scroll to position [302, 0]
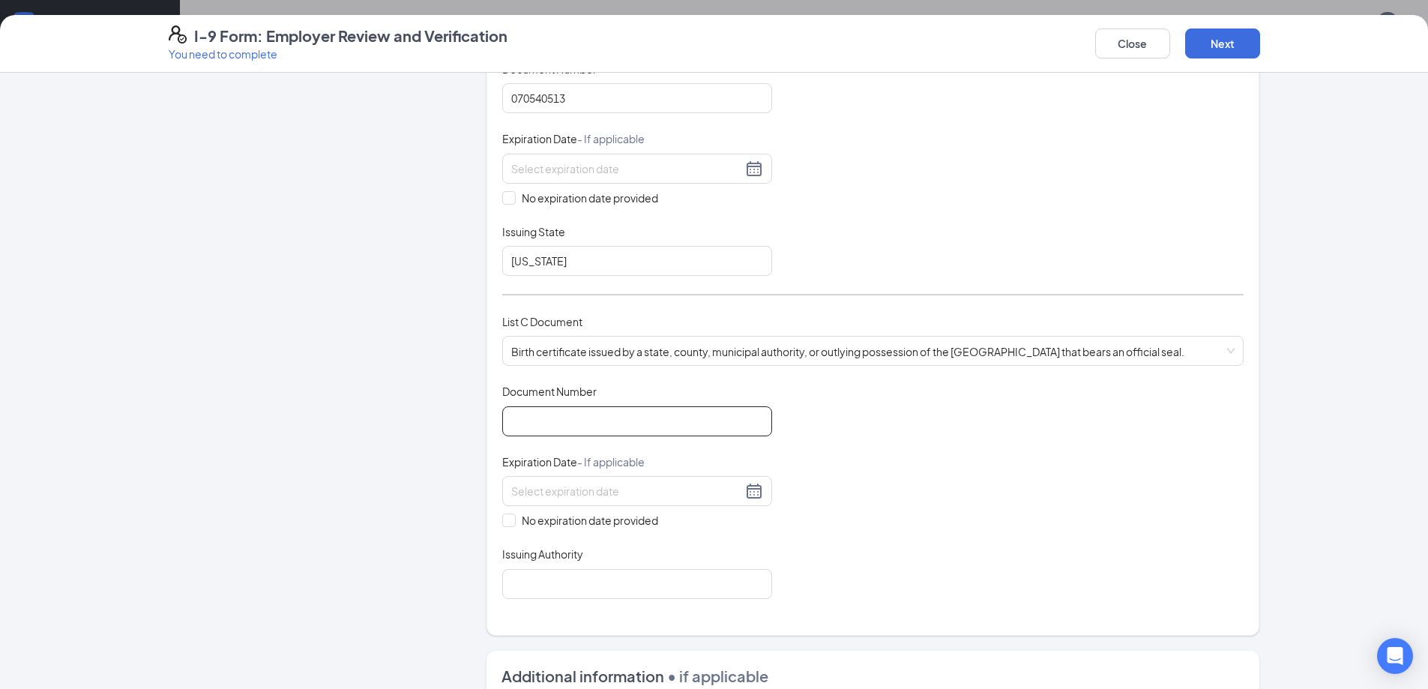
click at [550, 424] on input "Document Number" at bounding box center [637, 421] width 270 height 30
type input "075473"
click at [502, 520] on input "No expiration date provided" at bounding box center [507, 519] width 10 height 10
checkbox input "true"
click at [590, 588] on input "Issuing Authority" at bounding box center [637, 586] width 270 height 30
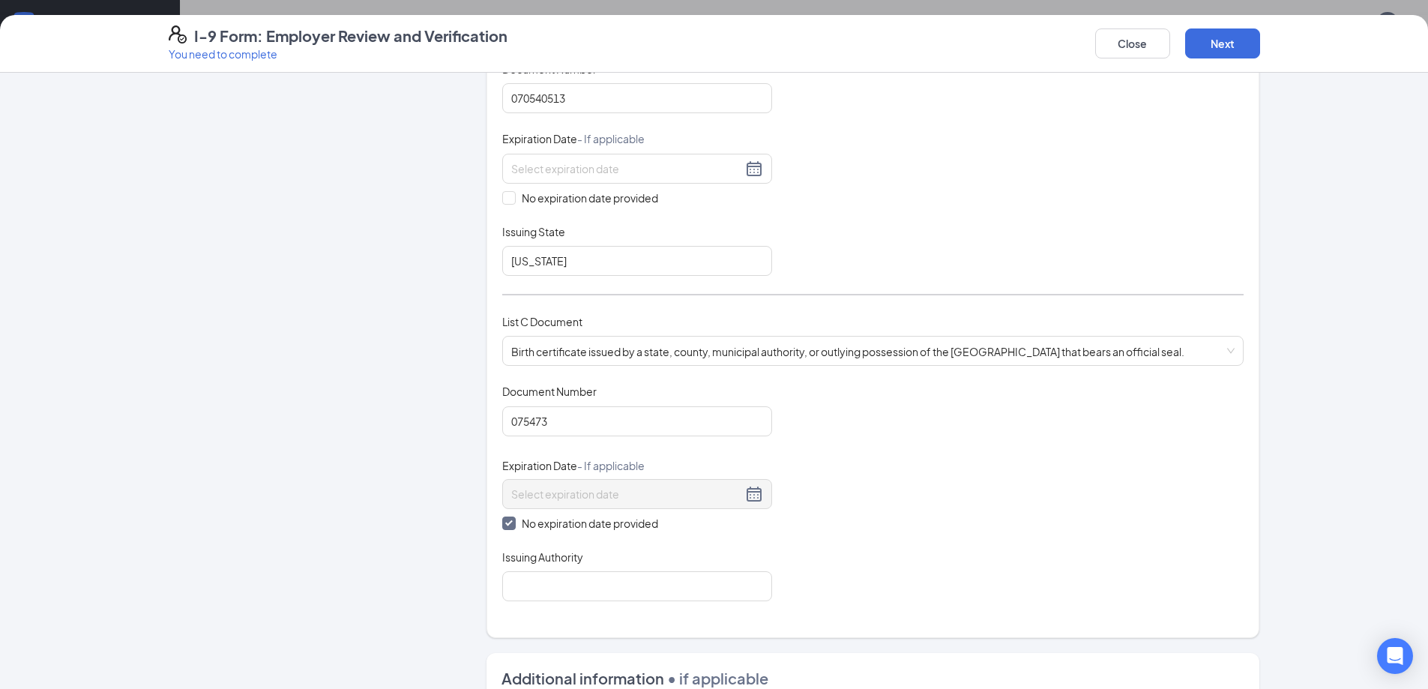
click at [1083, 615] on div "Which documents did your new hire bring? Antwan Anthony identifies as a citizen…" at bounding box center [873, 211] width 742 height 815
click at [694, 568] on div "Issuing Authority" at bounding box center [637, 561] width 270 height 22
click at [630, 588] on input "Issuing Authority" at bounding box center [637, 586] width 270 height 30
type input "g"
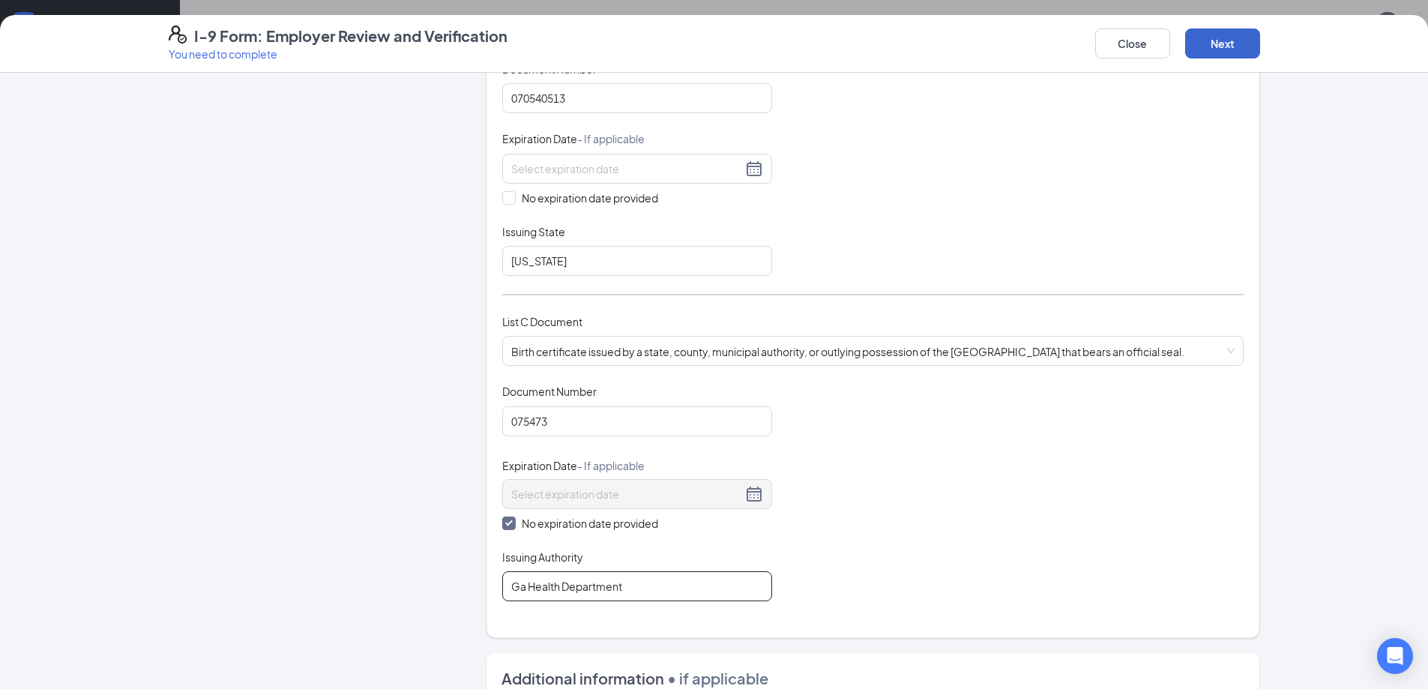
type input "Ga Health Department"
click at [1242, 45] on button "Next" at bounding box center [1223, 43] width 75 height 30
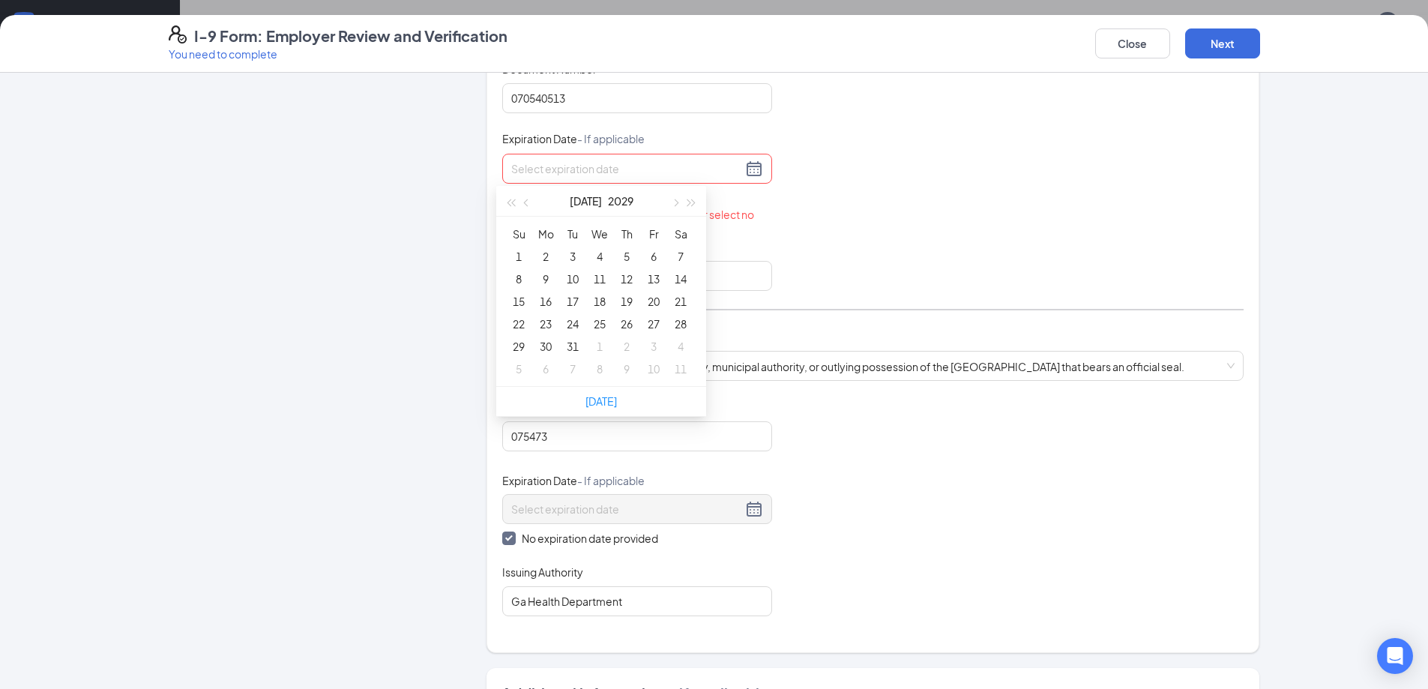
click at [565, 168] on input at bounding box center [626, 168] width 231 height 16
type input "07/02/2029"
click at [548, 259] on div "2" at bounding box center [546, 256] width 18 height 18
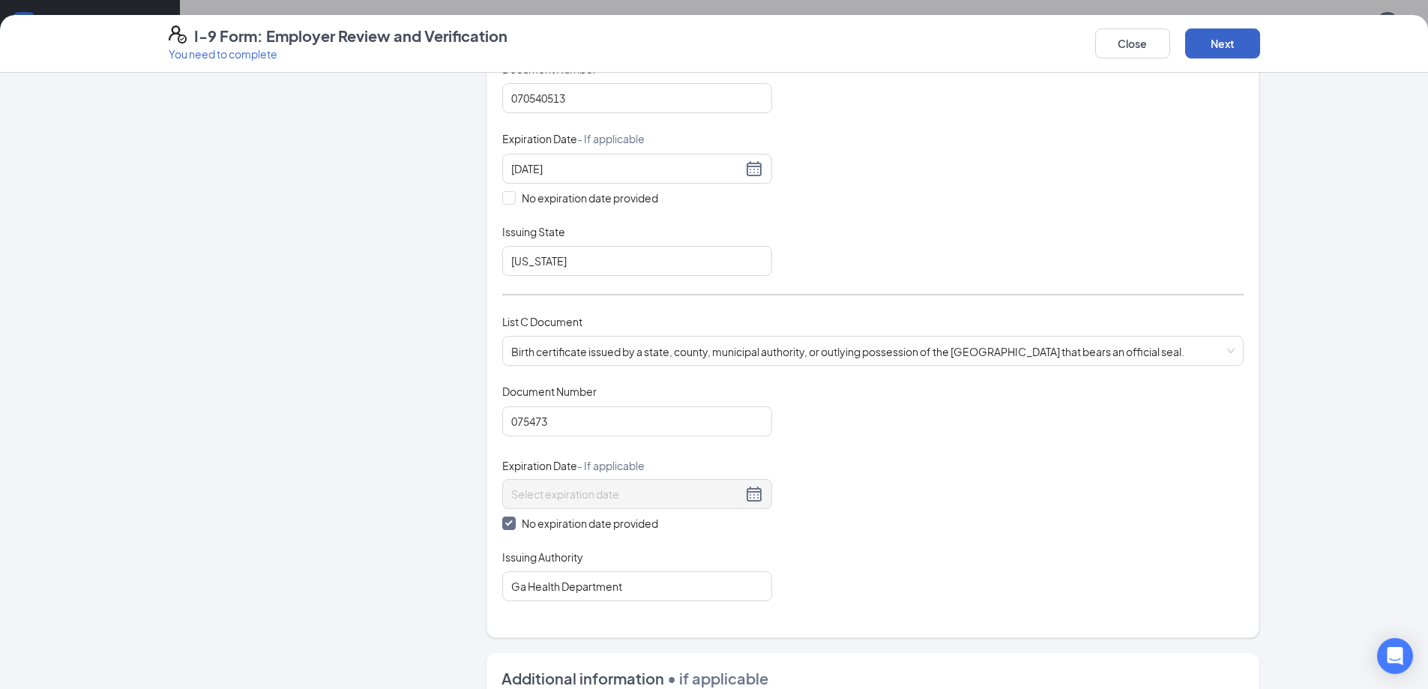
click at [1250, 43] on button "Next" at bounding box center [1223, 43] width 75 height 30
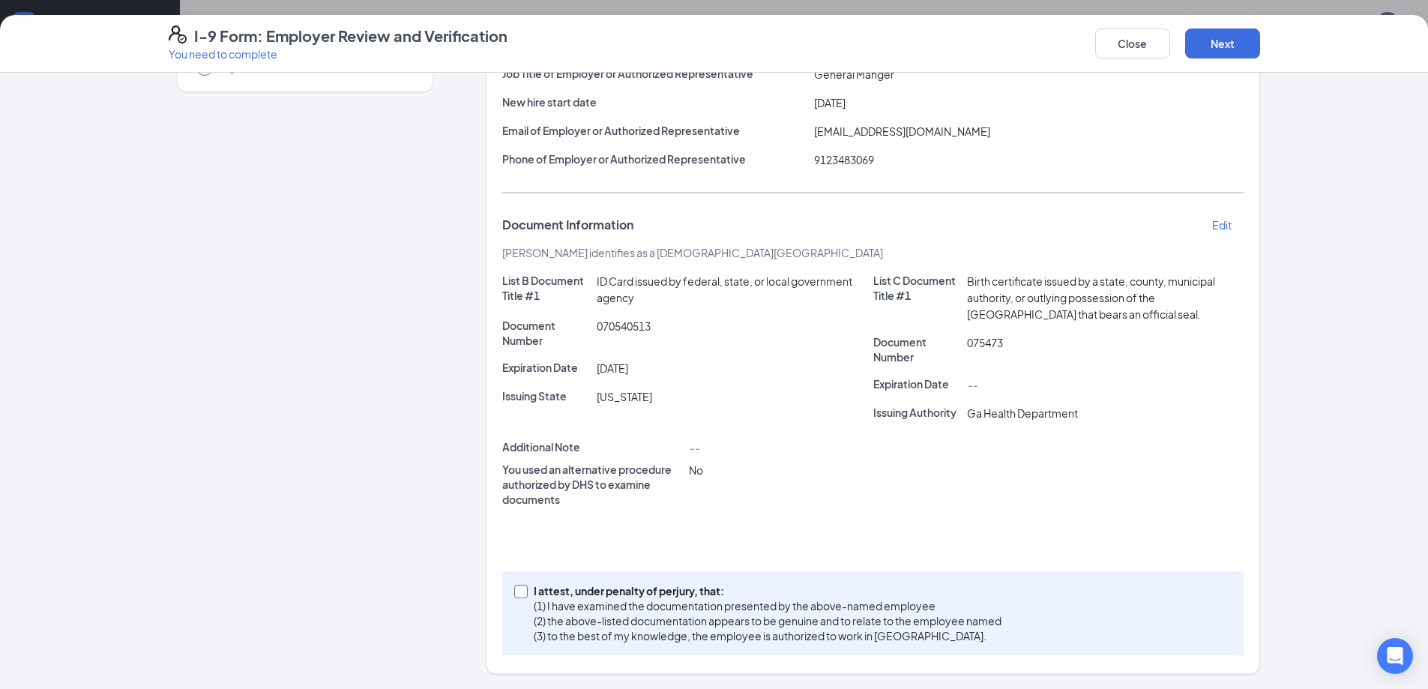
click at [519, 592] on input "I attest, under penalty of perjury, that: (1) I have examined the documentation…" at bounding box center [519, 590] width 10 height 10
checkbox input "true"
click at [1212, 47] on button "Next" at bounding box center [1223, 43] width 75 height 30
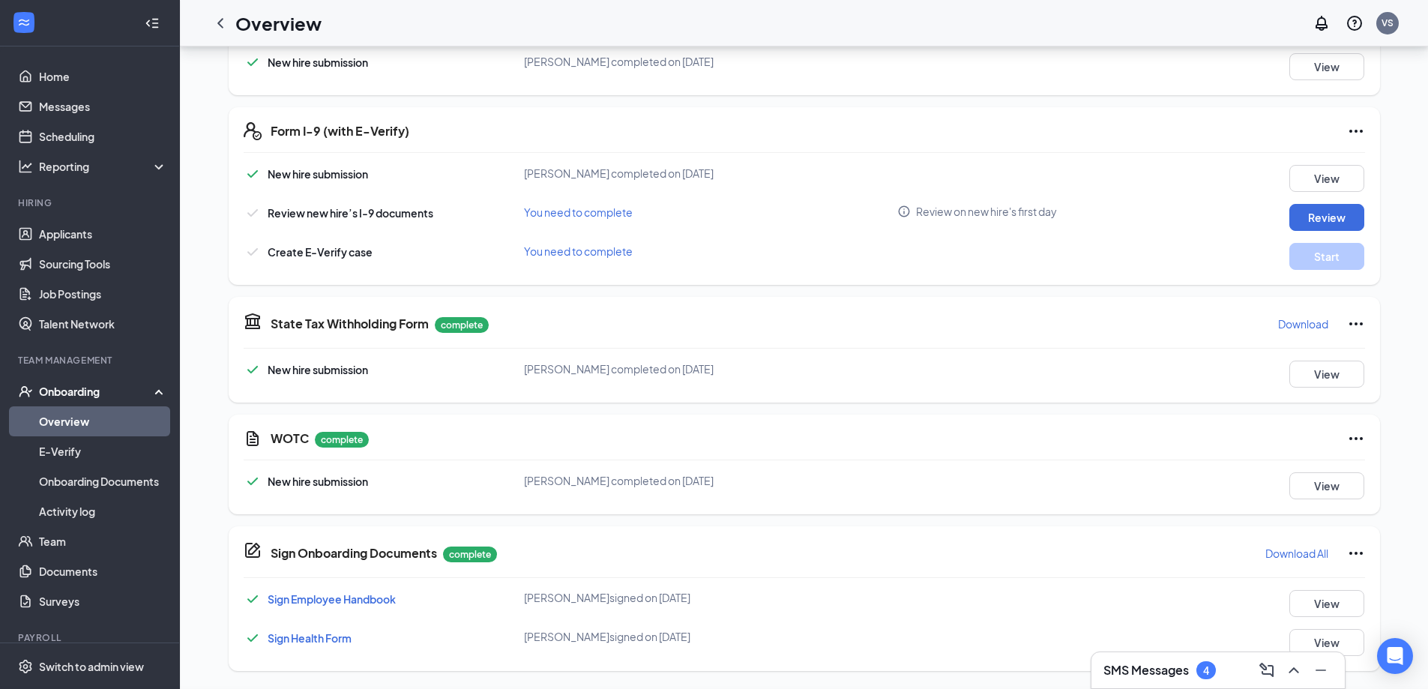
click at [710, 220] on div "I-9 Form: Employer Review and Verification You need to complete Close Employer …" at bounding box center [714, 344] width 1428 height 689
click at [1314, 260] on button "Start" at bounding box center [1327, 256] width 75 height 27
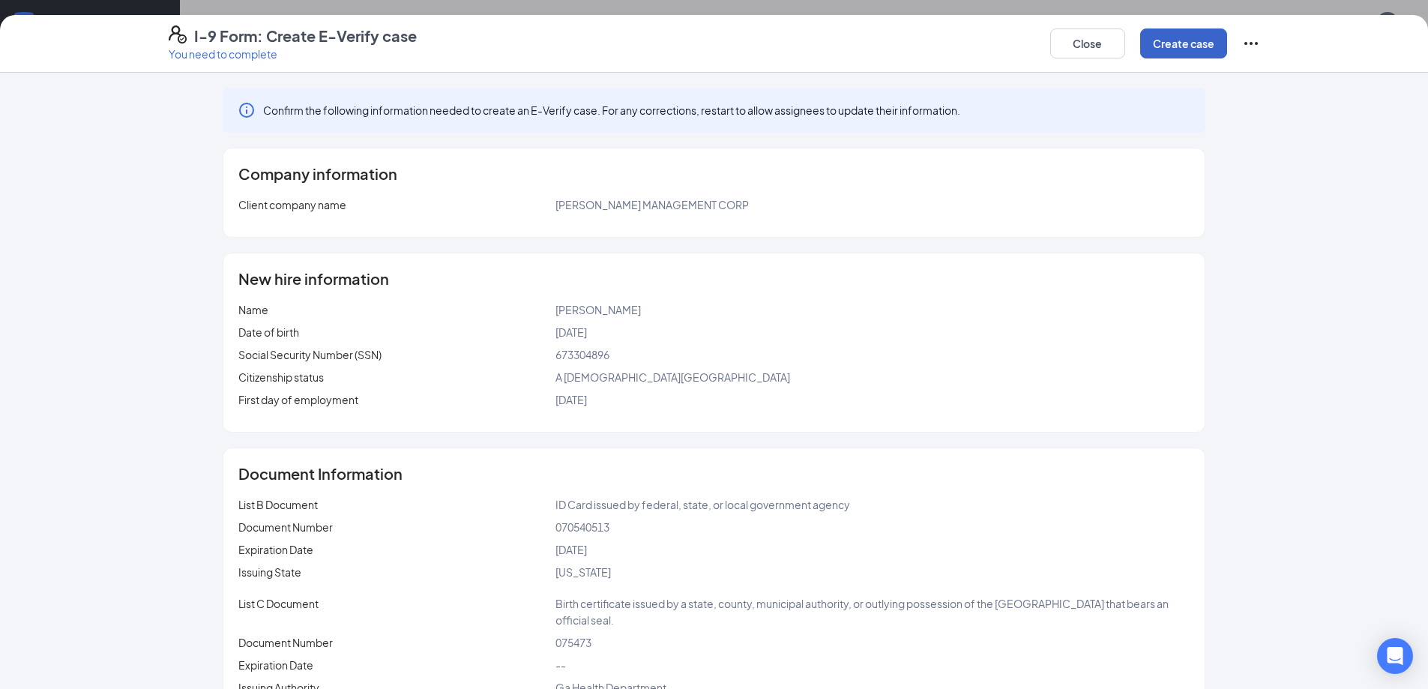
click at [1159, 52] on button "Create case" at bounding box center [1184, 43] width 87 height 30
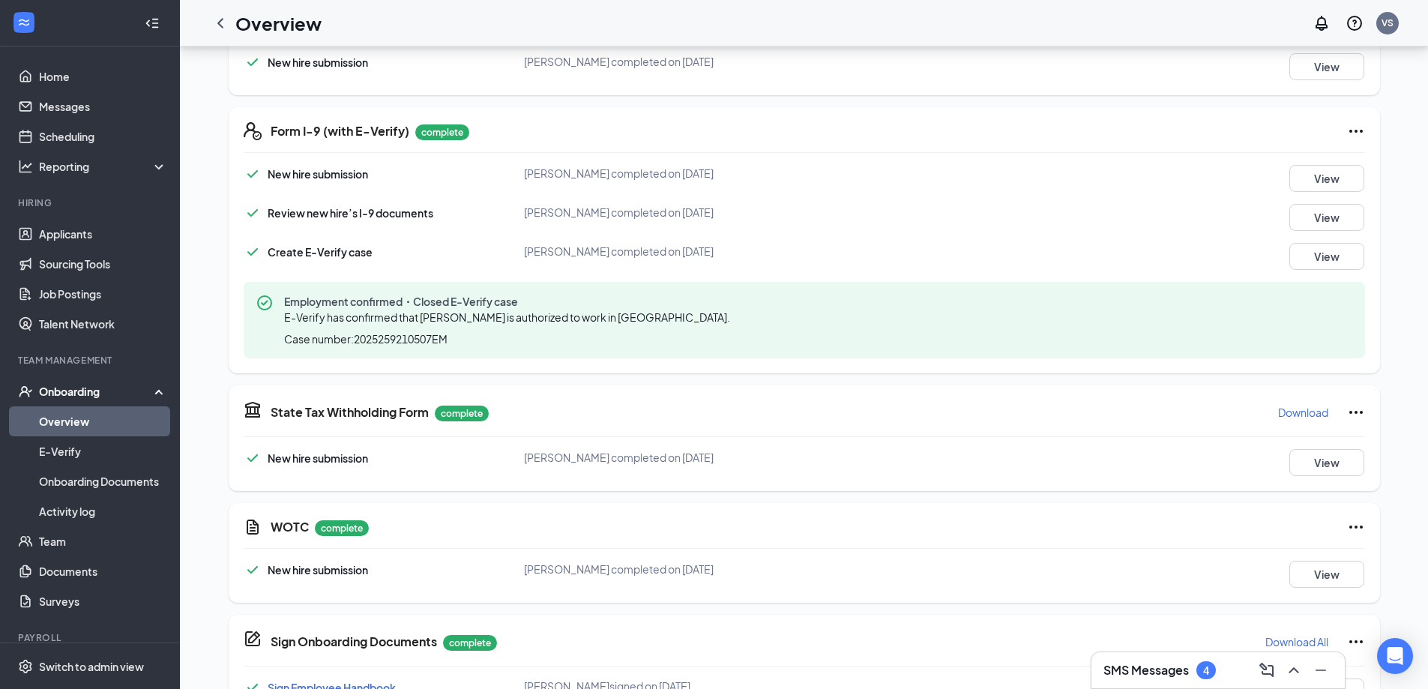
click at [84, 423] on link "Overview" at bounding box center [103, 421] width 128 height 30
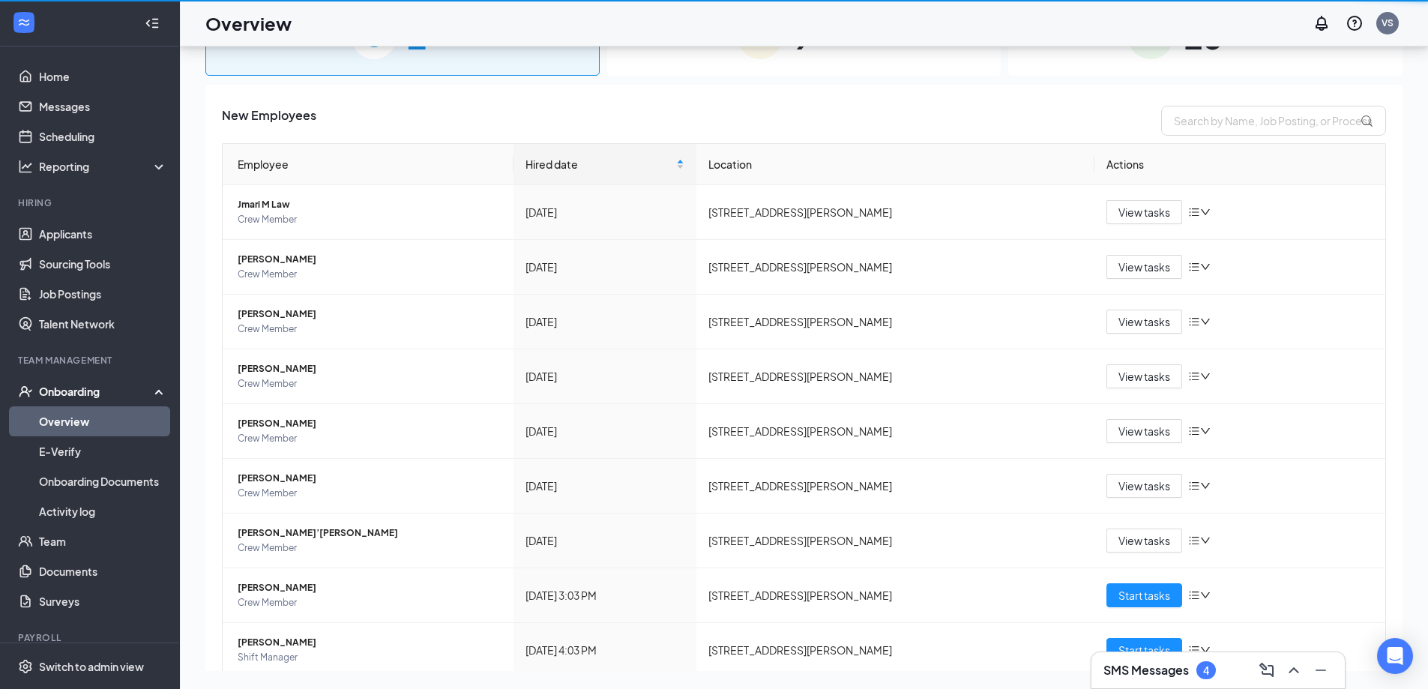
scroll to position [67, 0]
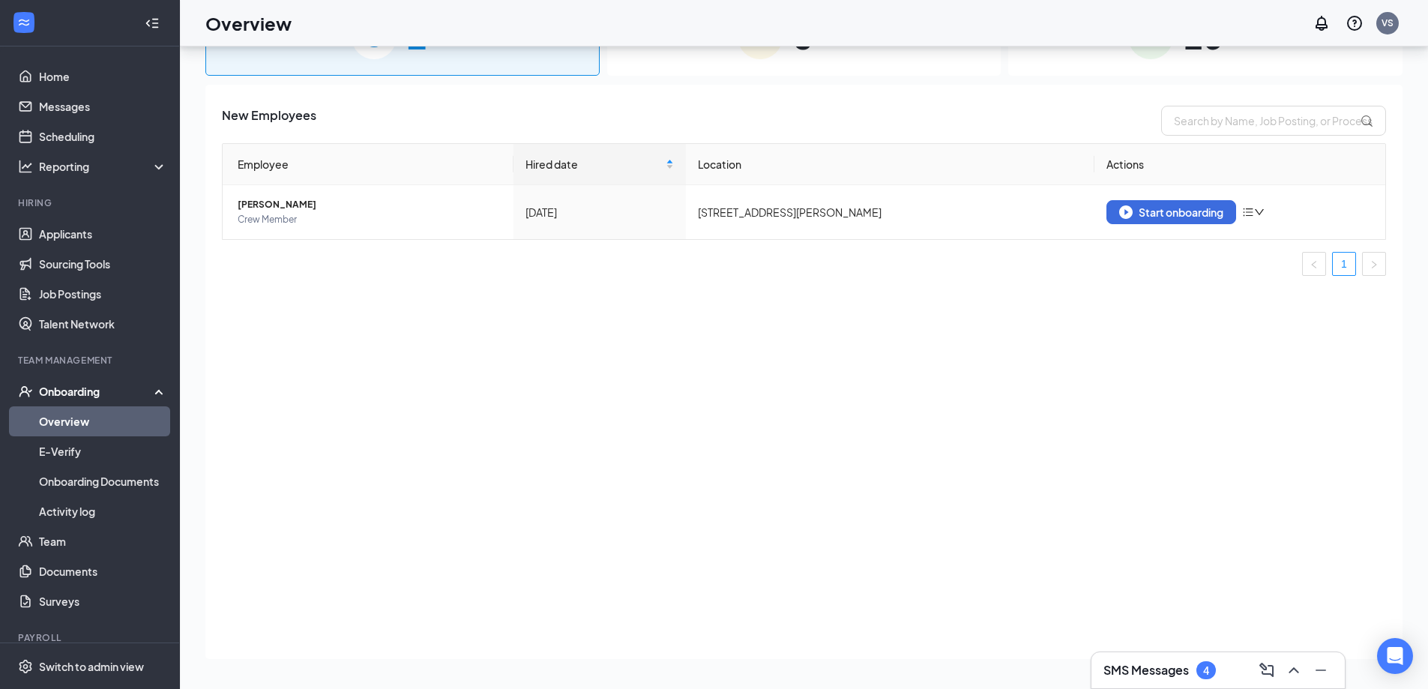
click at [765, 58] on img at bounding box center [760, 36] width 45 height 45
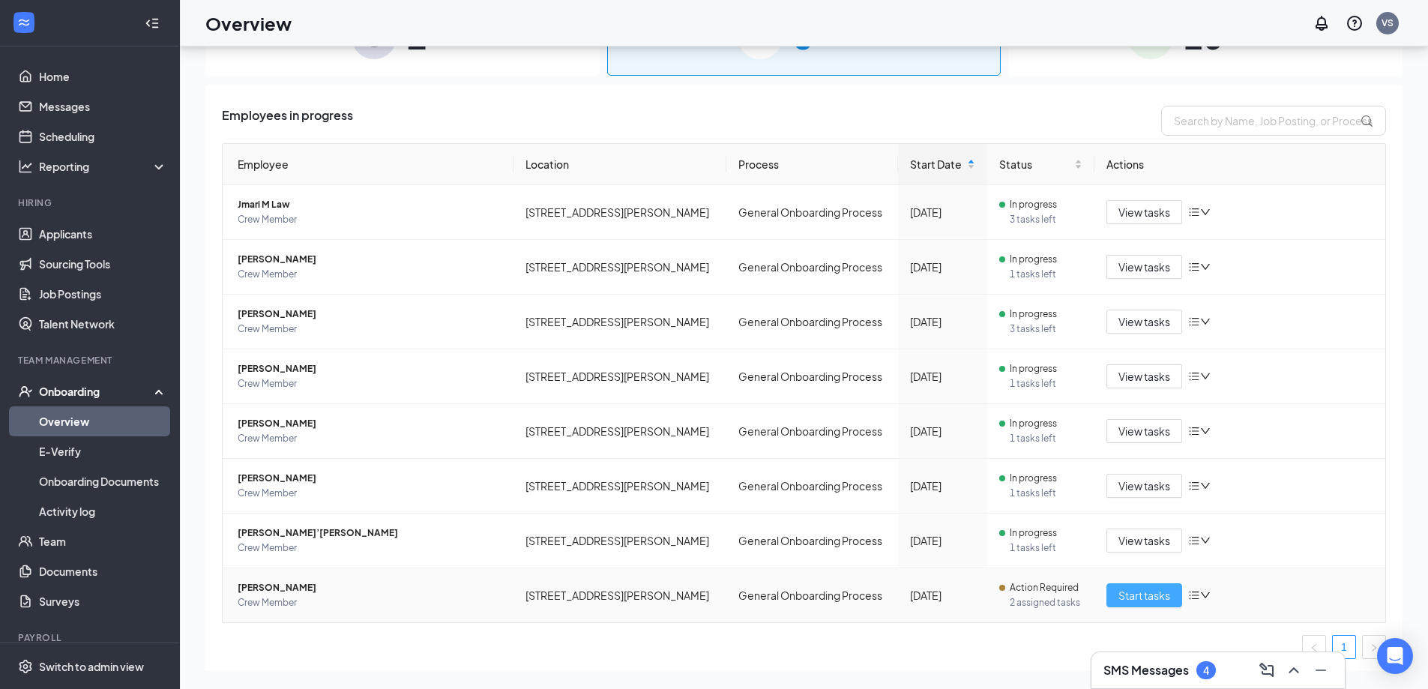
click at [1159, 592] on span "Start tasks" at bounding box center [1145, 595] width 52 height 16
